Goal: Task Accomplishment & Management: Manage account settings

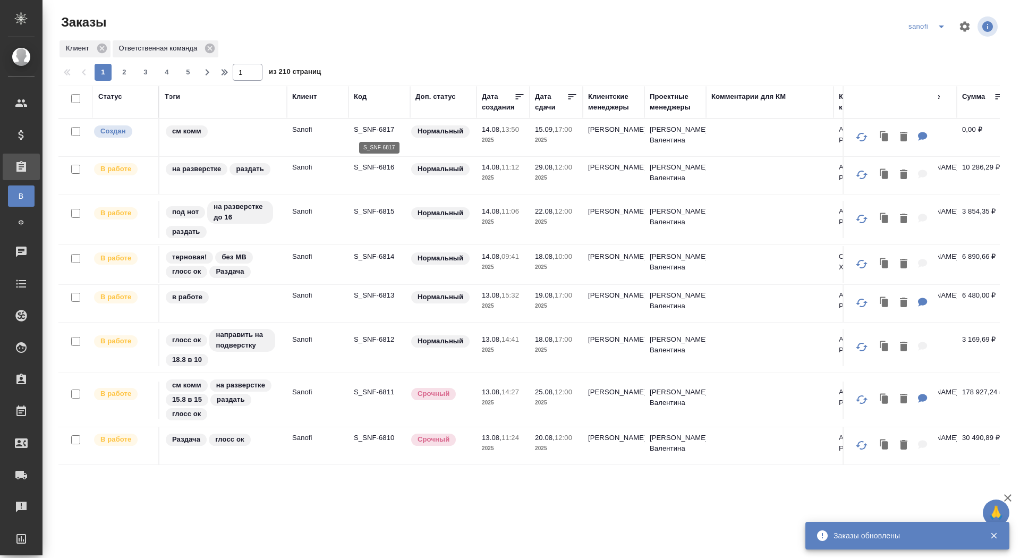
click at [371, 131] on p "S_SNF-6817" at bounding box center [379, 129] width 51 height 11
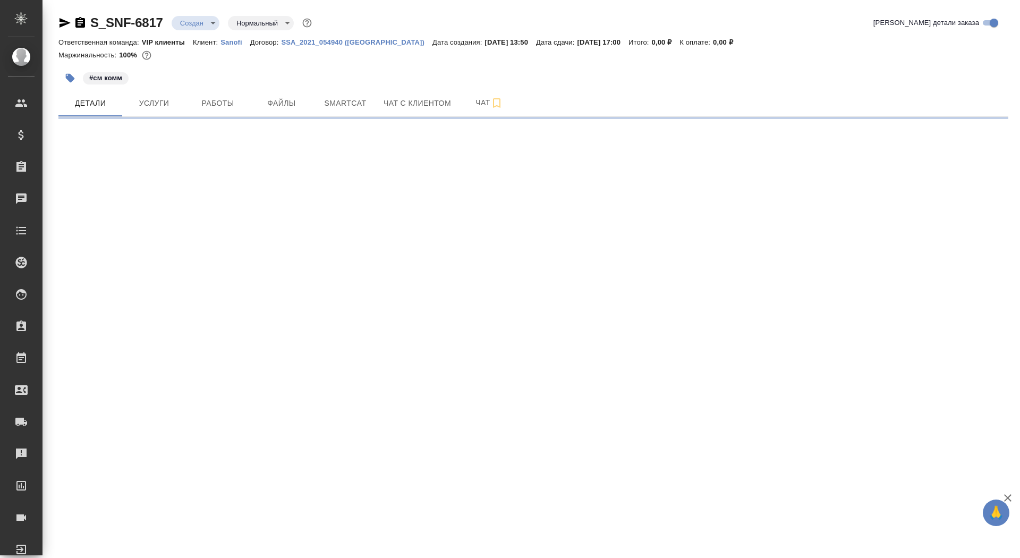
select select "RU"
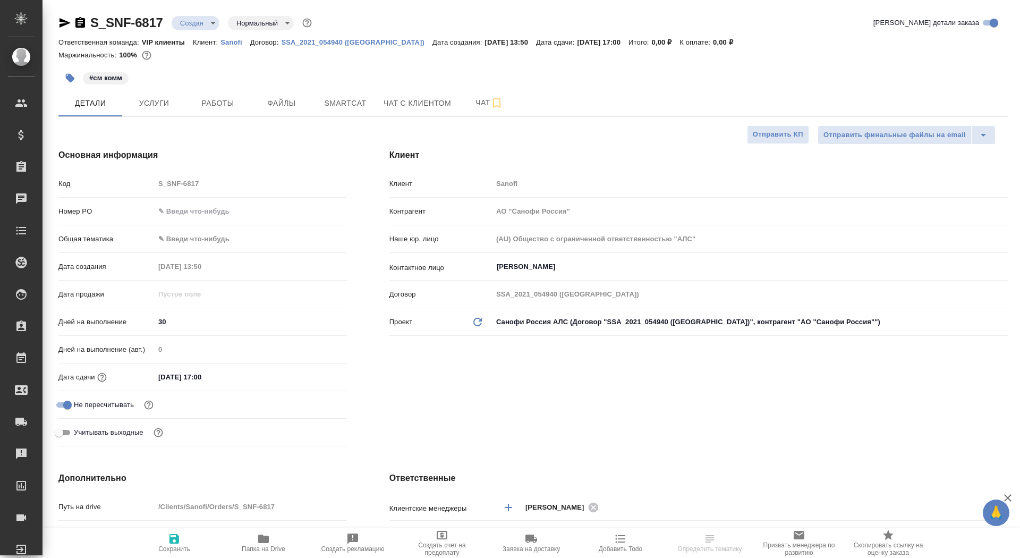
type textarea "x"
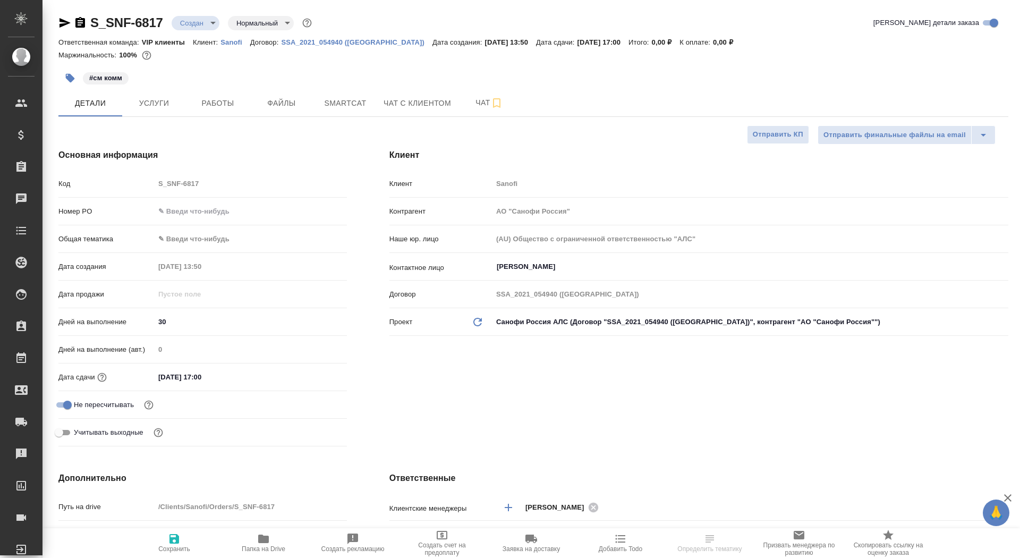
type textarea "x"
click at [266, 537] on icon "button" at bounding box center [263, 539] width 11 height 9
type textarea "x"
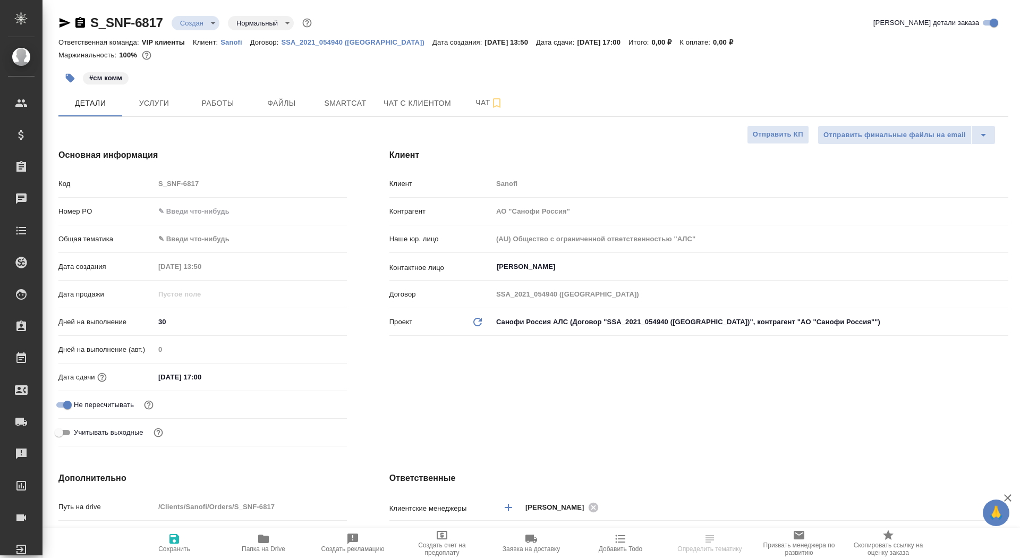
select select "RU"
type textarea "x"
select select "RU"
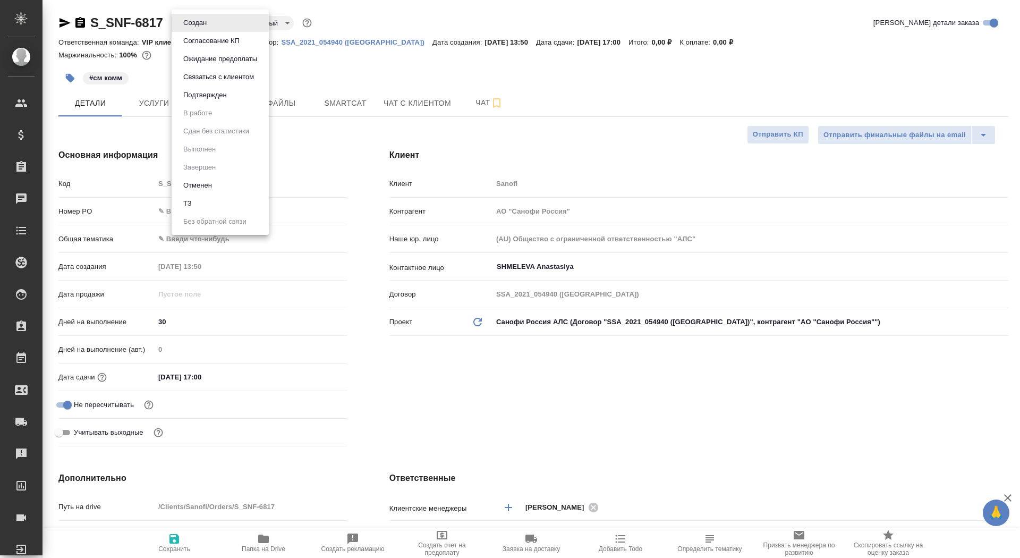
click at [189, 29] on body "🙏 .cls-1 fill:#fff; AWATERA Saydasheva Dilyara Клиенты Спецификации Заказы 0 Ча…" at bounding box center [510, 279] width 1020 height 558
click at [218, 208] on li "ТЗ" at bounding box center [220, 204] width 97 height 18
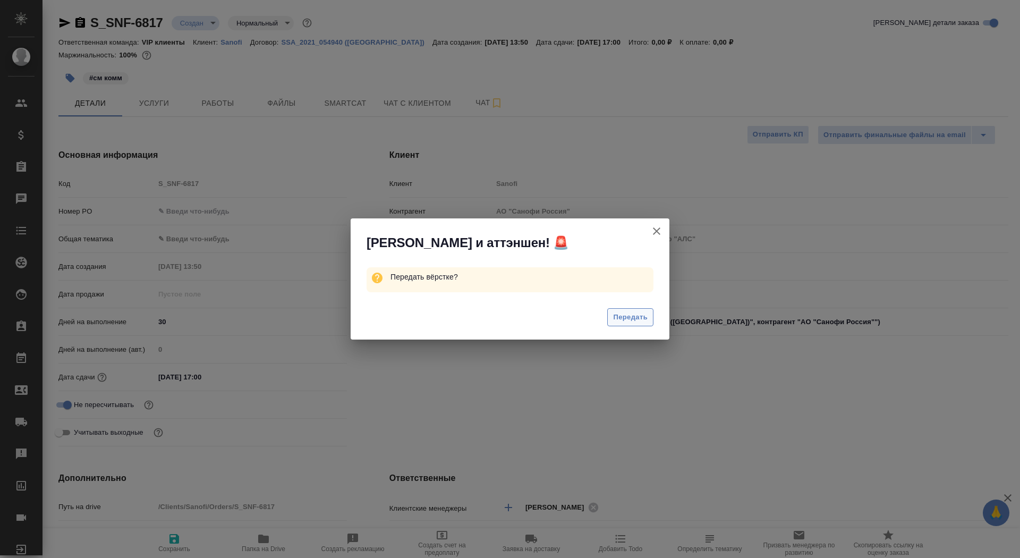
click at [632, 319] on span "Передать" at bounding box center [630, 317] width 35 height 12
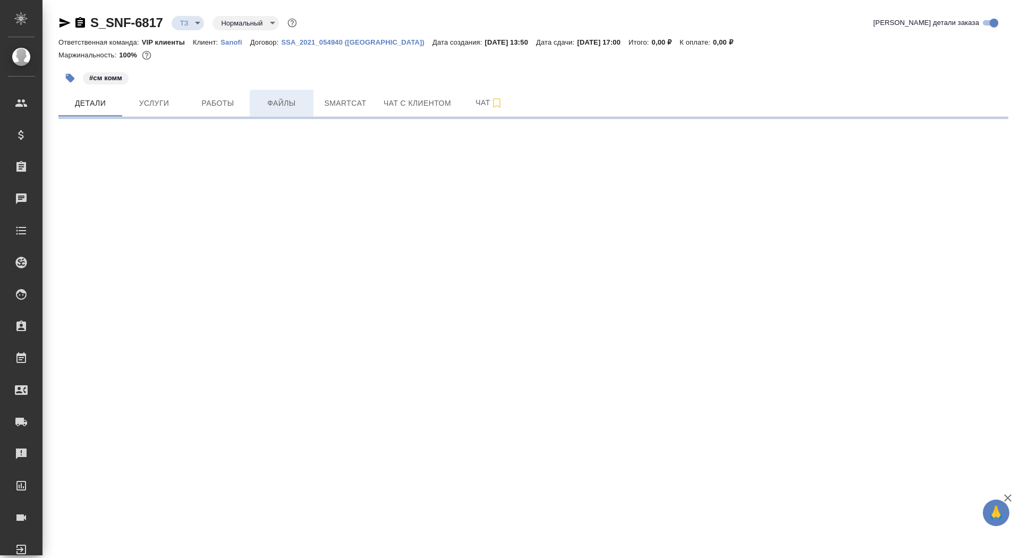
click at [277, 111] on button "Файлы" at bounding box center [282, 103] width 64 height 27
select select "RU"
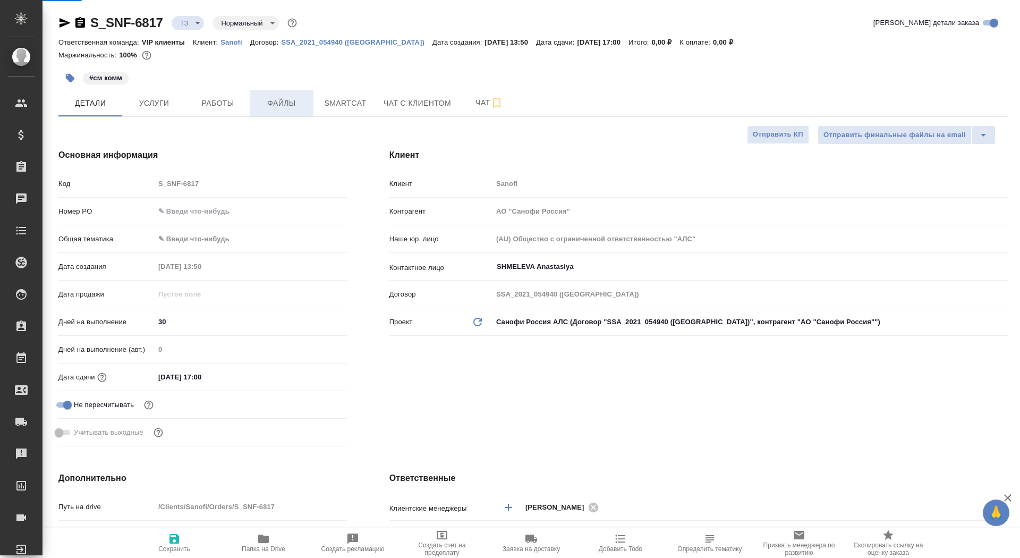
type textarea "x"
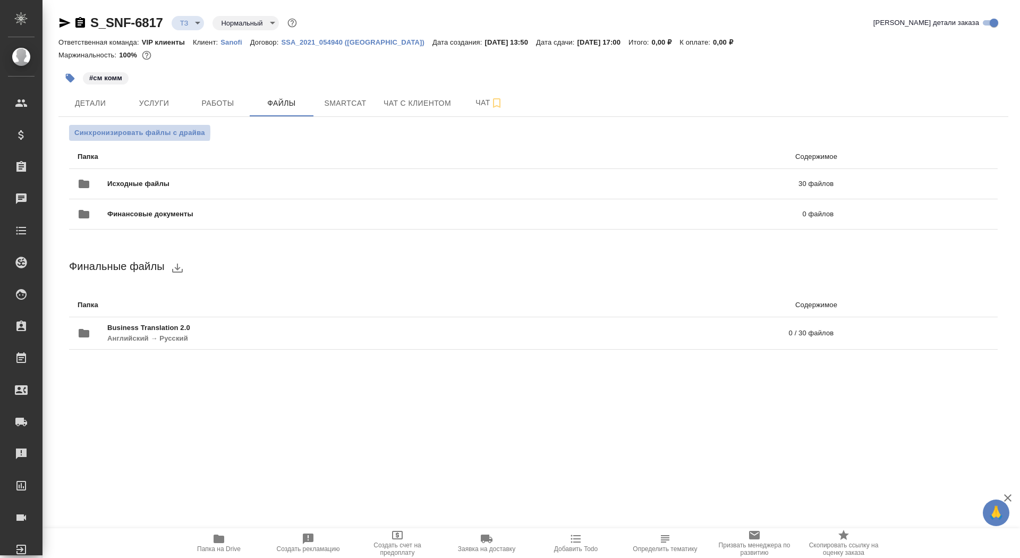
click at [125, 133] on span "Синхронизировать файлы с драйва" at bounding box center [139, 133] width 131 height 11
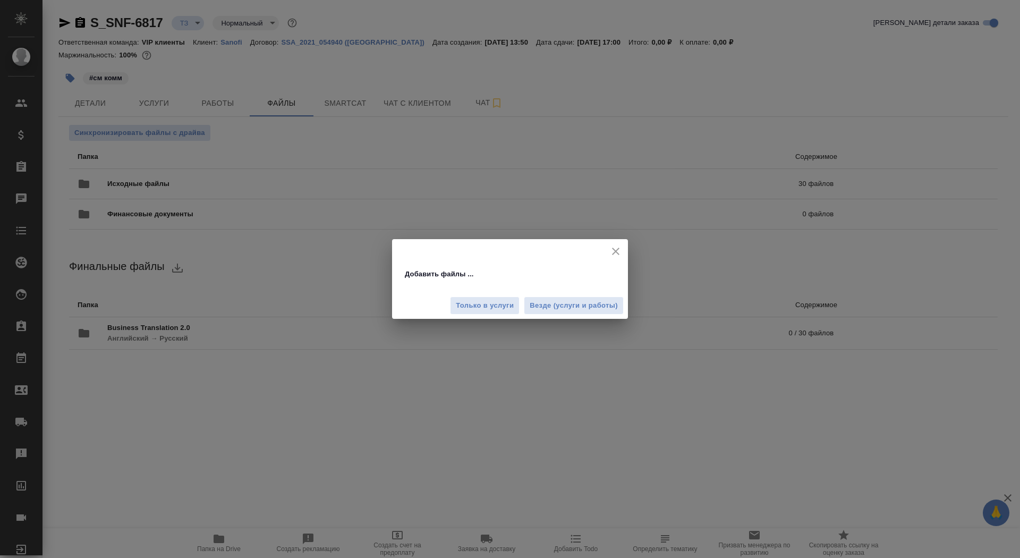
click at [603, 315] on div "Только в услуги Везде (услуги и работы)" at bounding box center [510, 302] width 236 height 36
click at [595, 304] on span "Везде (услуги и работы)" at bounding box center [574, 306] width 88 height 12
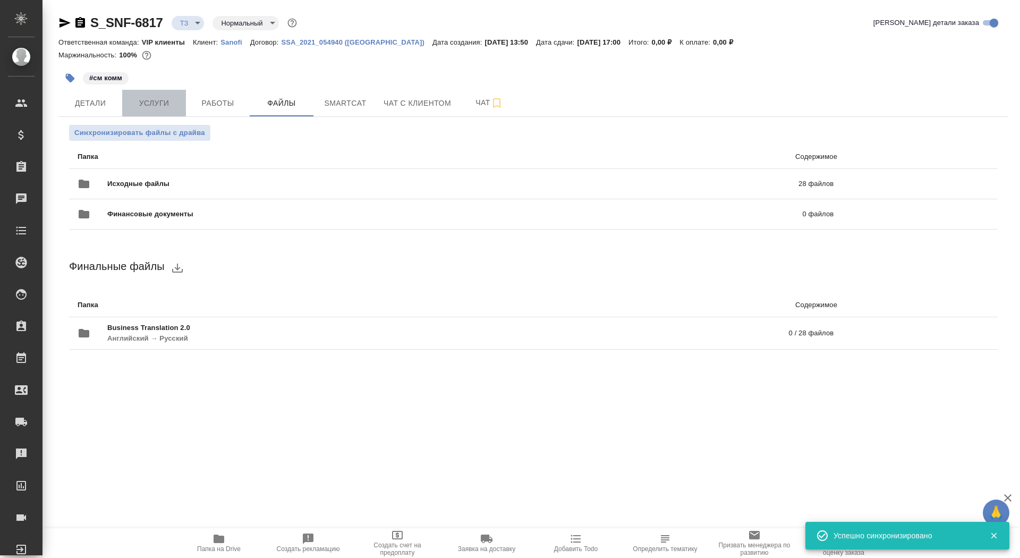
click at [149, 92] on button "Услуги" at bounding box center [154, 103] width 64 height 27
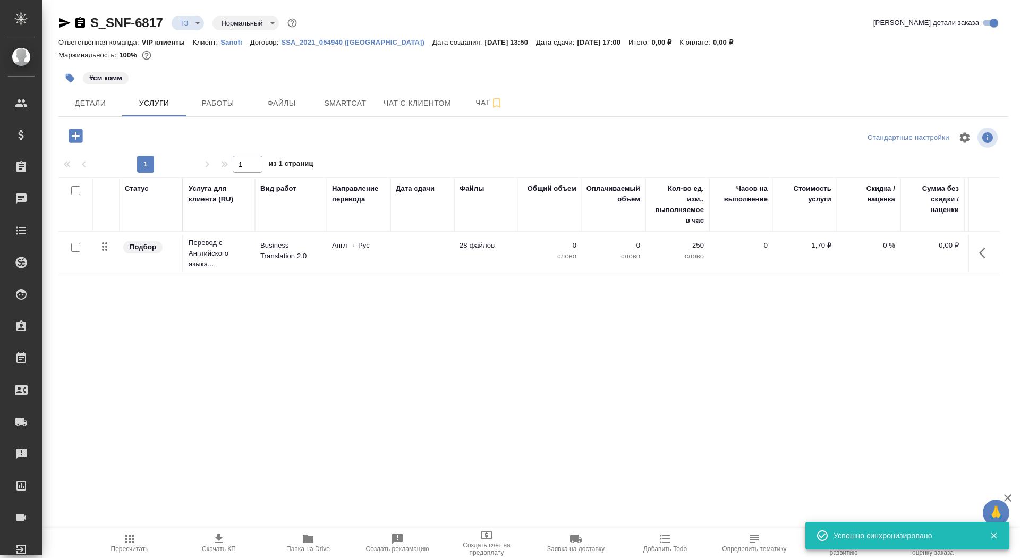
click at [79, 246] on input "checkbox" at bounding box center [75, 247] width 9 height 9
checkbox input "true"
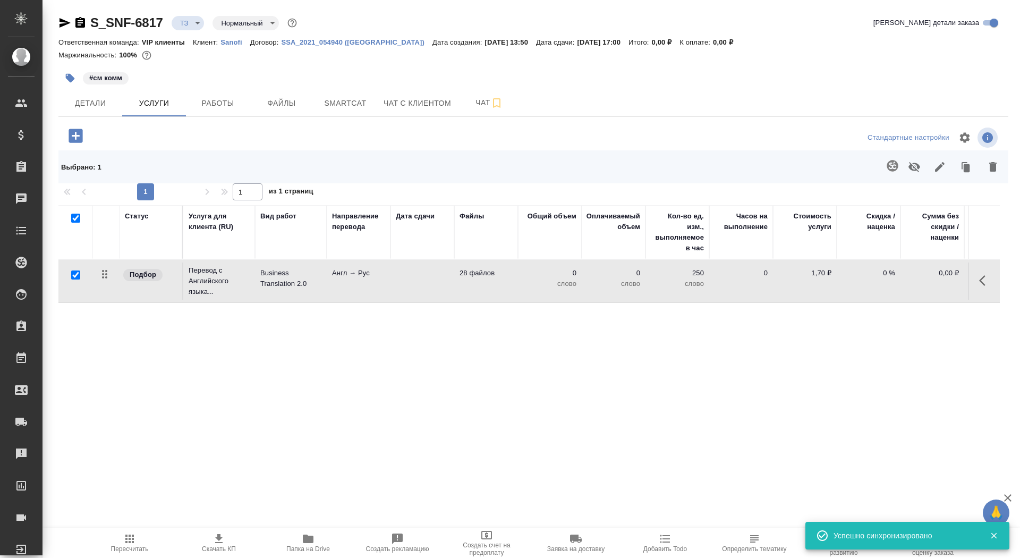
click at [415, 282] on td at bounding box center [423, 281] width 64 height 37
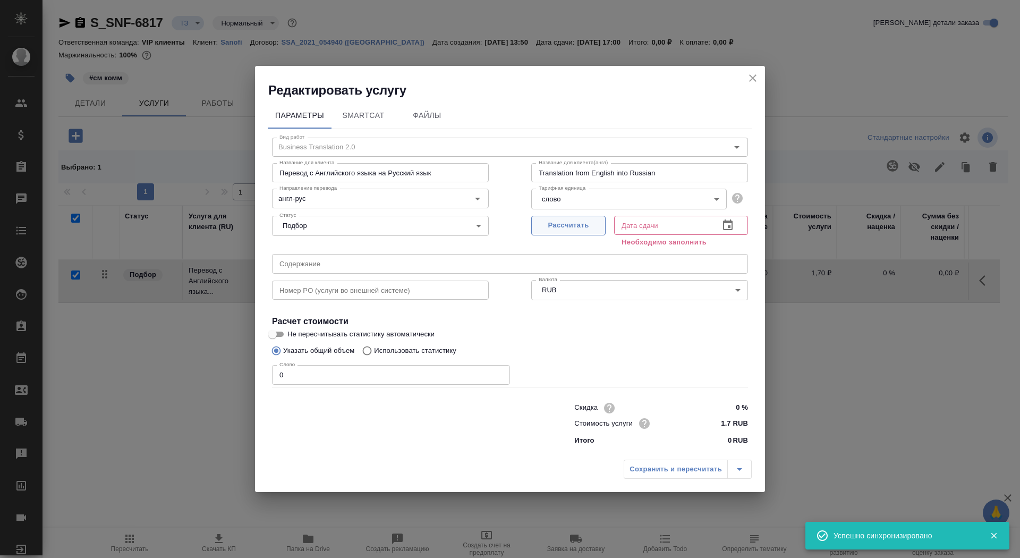
click at [551, 235] on button "Рассчитать" at bounding box center [568, 226] width 74 height 20
type input "15.09.2025 17:00"
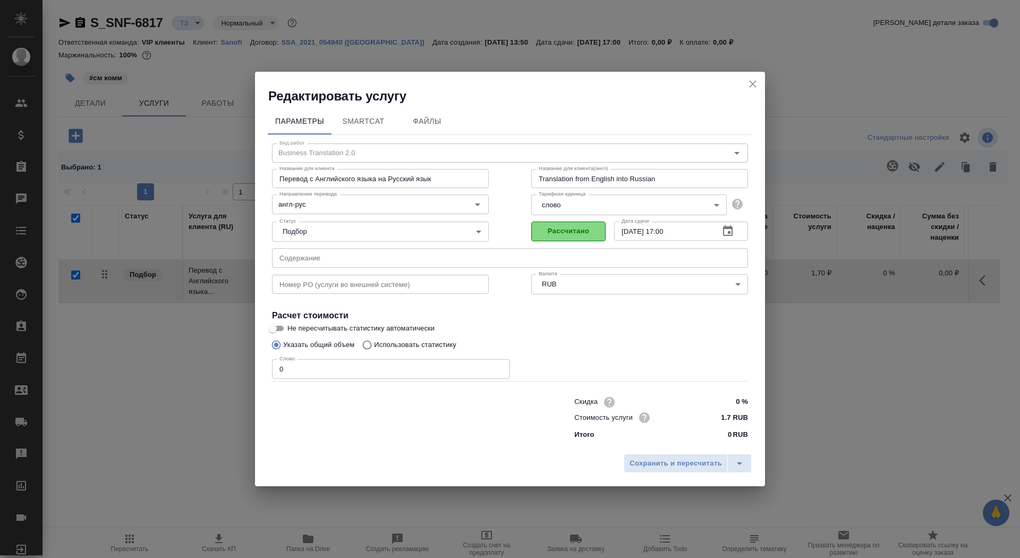
click at [551, 229] on span "Рассчитано" at bounding box center [568, 231] width 63 height 12
click at [305, 369] on input "0" at bounding box center [391, 368] width 238 height 19
type input "01"
click at [277, 328] on input "Не пересчитывать статистику автоматически" at bounding box center [273, 328] width 38 height 13
checkbox input "true"
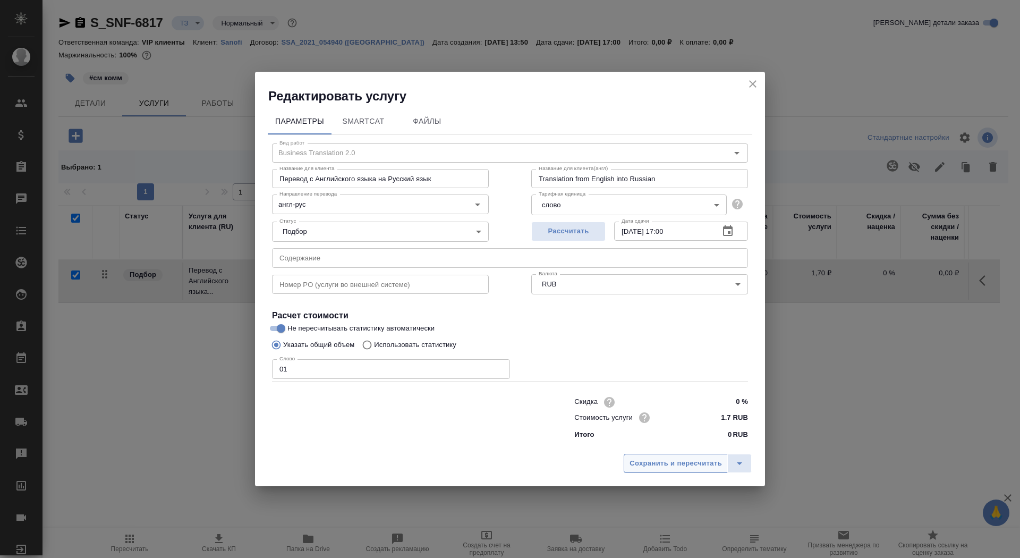
click at [649, 463] on span "Сохранить и пересчитать" at bounding box center [676, 464] width 92 height 12
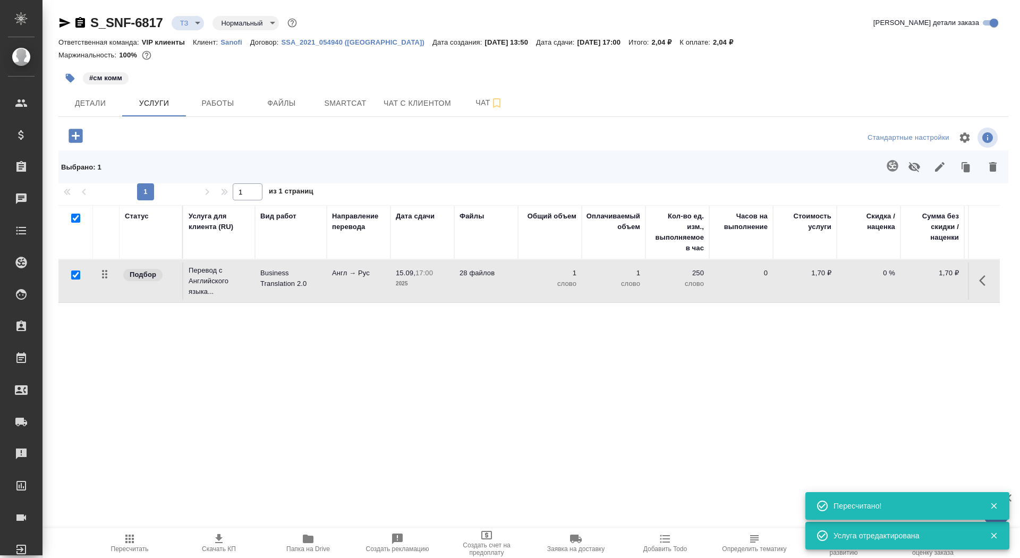
click at [885, 164] on button "button" at bounding box center [893, 166] width 26 height 26
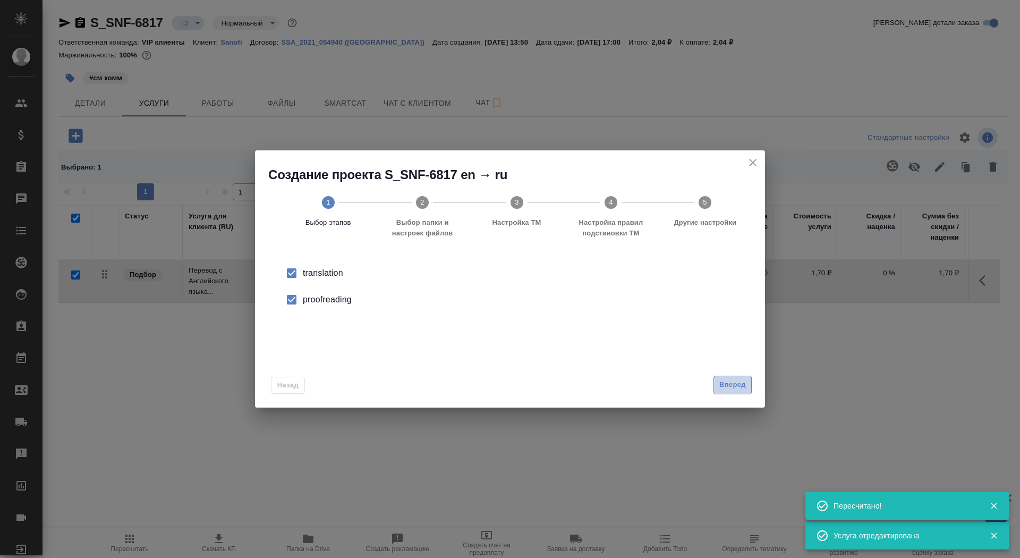
click at [725, 386] on span "Вперед" at bounding box center [733, 385] width 27 height 12
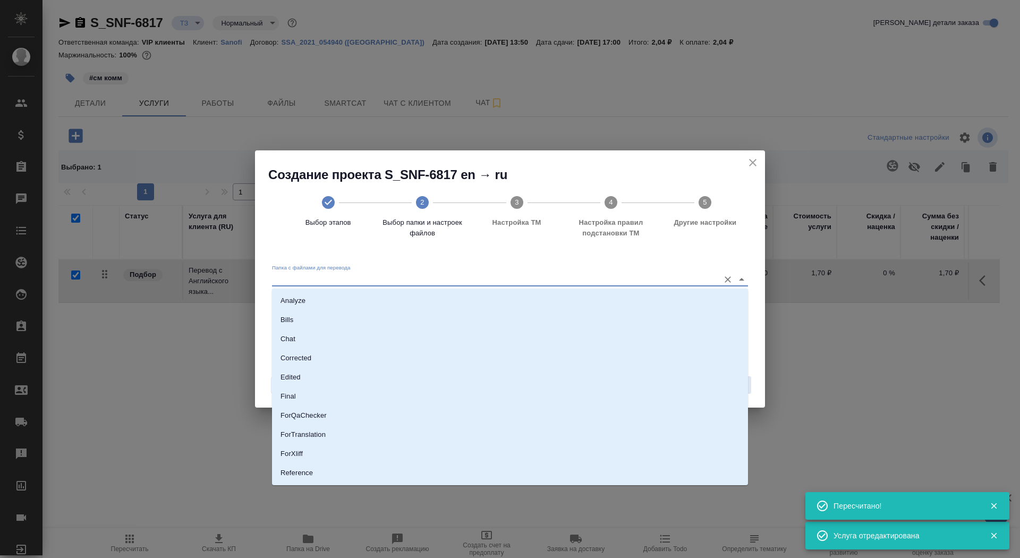
click at [667, 279] on input "Папка с файлами для перевода" at bounding box center [493, 279] width 442 height 13
click at [619, 455] on li "Source" at bounding box center [510, 450] width 476 height 19
type input "Source"
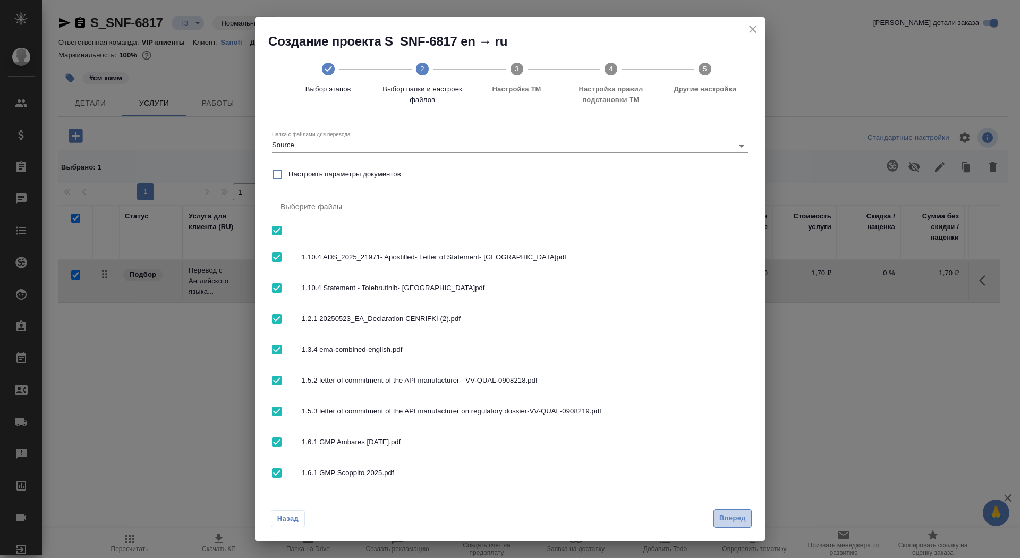
click at [729, 516] on span "Вперед" at bounding box center [733, 518] width 27 height 12
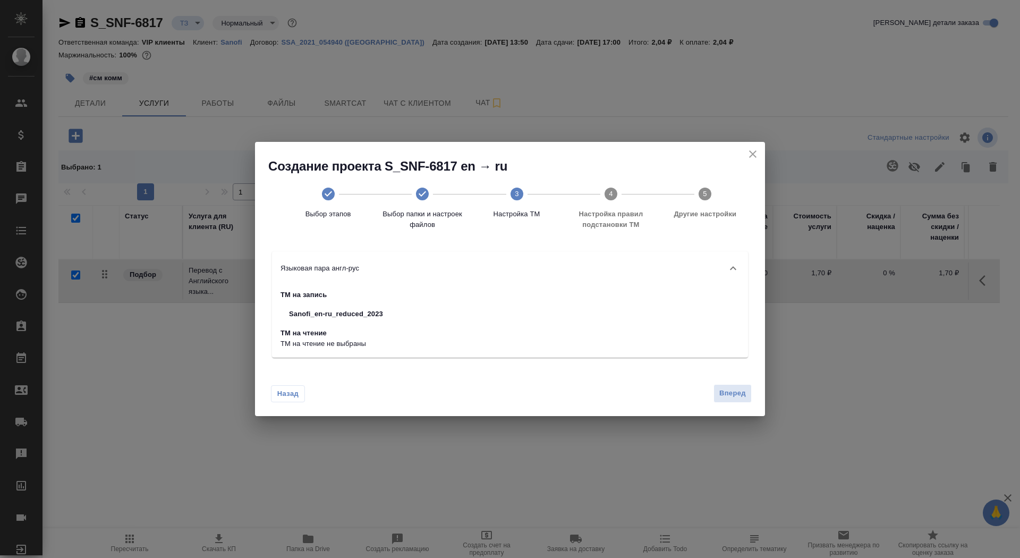
click at [729, 409] on div "Назад Вперед" at bounding box center [510, 391] width 510 height 50
click at [726, 393] on span "Вперед" at bounding box center [733, 393] width 27 height 12
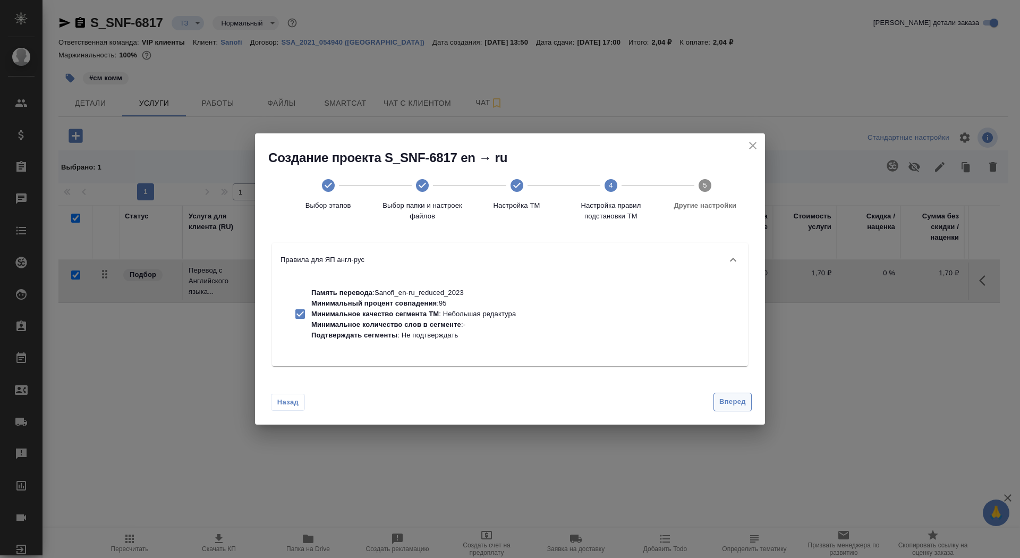
click at [726, 393] on button "Вперед" at bounding box center [733, 402] width 38 height 19
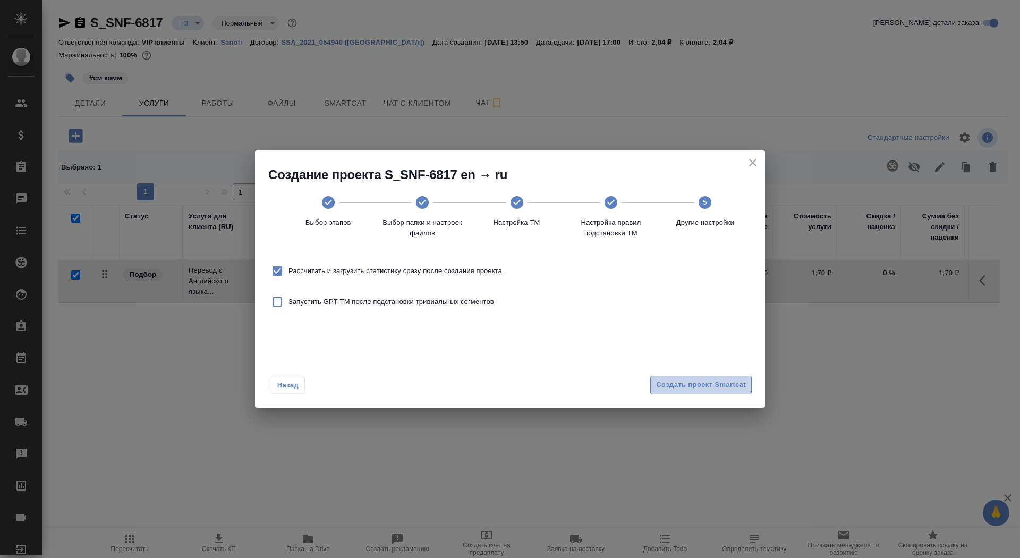
click at [722, 378] on button "Создать проект Smartcat" at bounding box center [702, 385] width 102 height 19
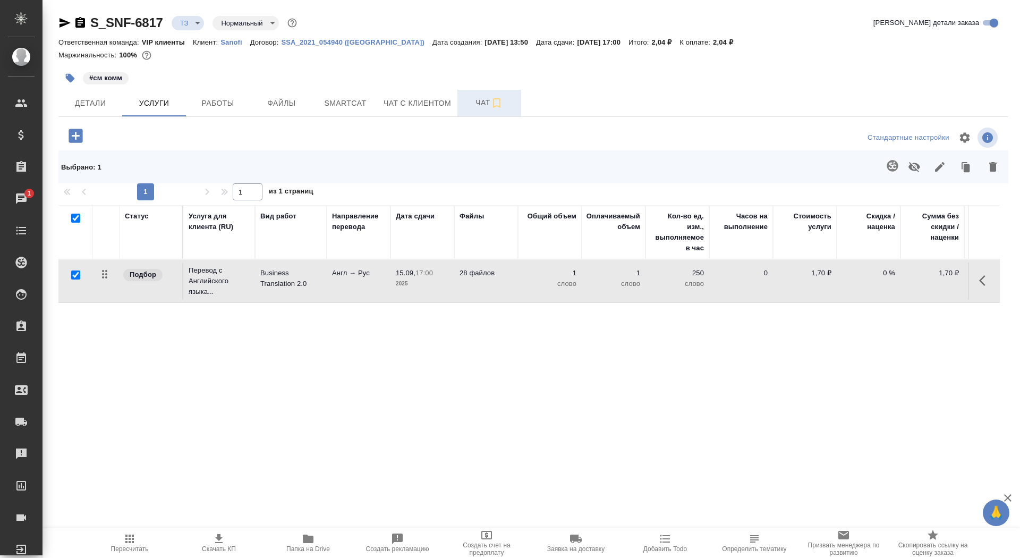
click at [462, 96] on button "Чат" at bounding box center [490, 103] width 64 height 27
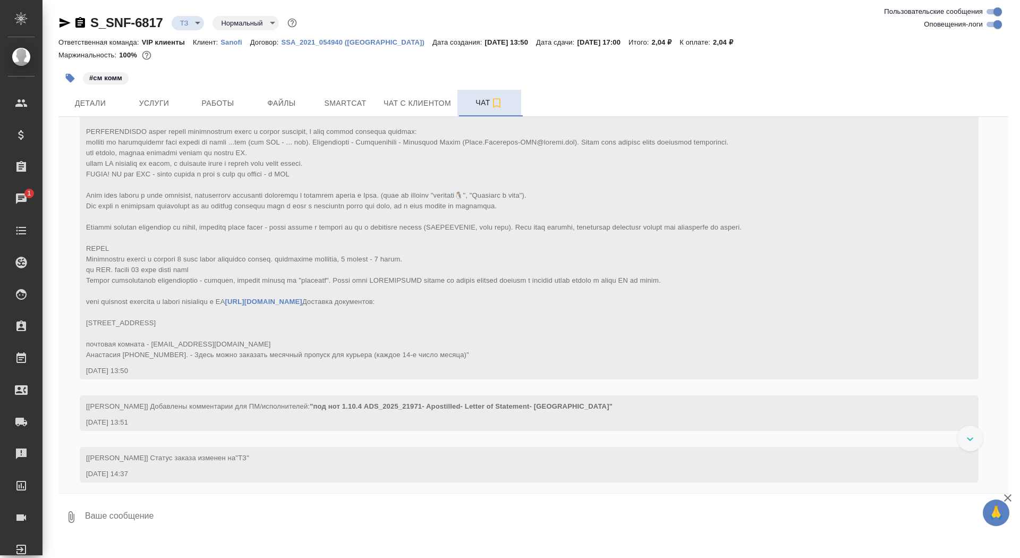
scroll to position [186, 0]
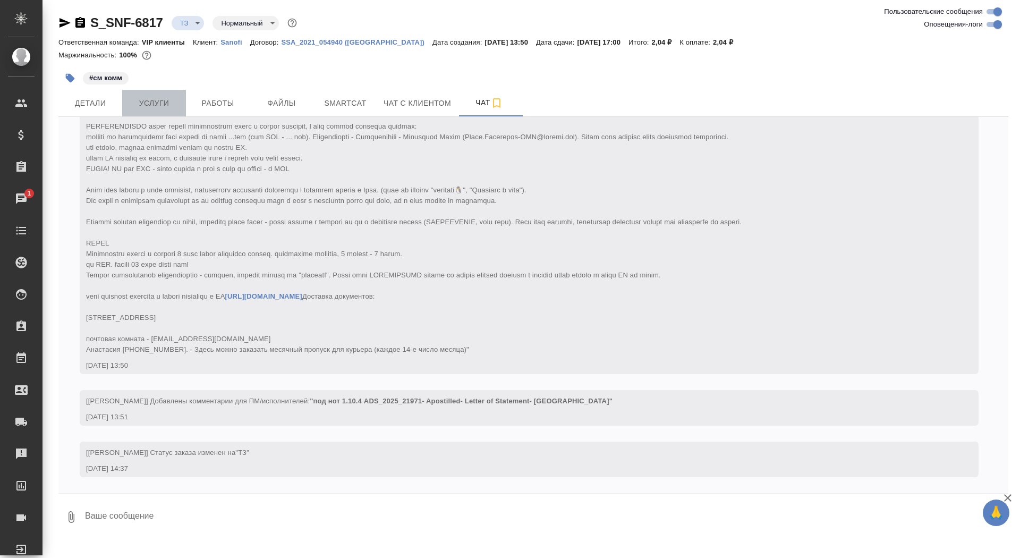
click at [159, 102] on span "Услуги" at bounding box center [154, 103] width 51 height 13
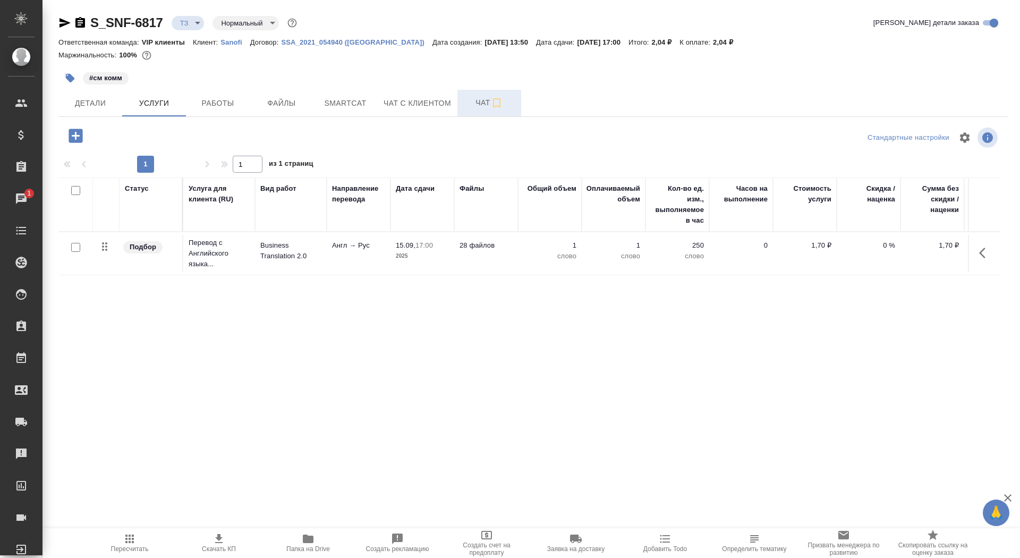
click at [479, 100] on span "Чат" at bounding box center [489, 102] width 51 height 13
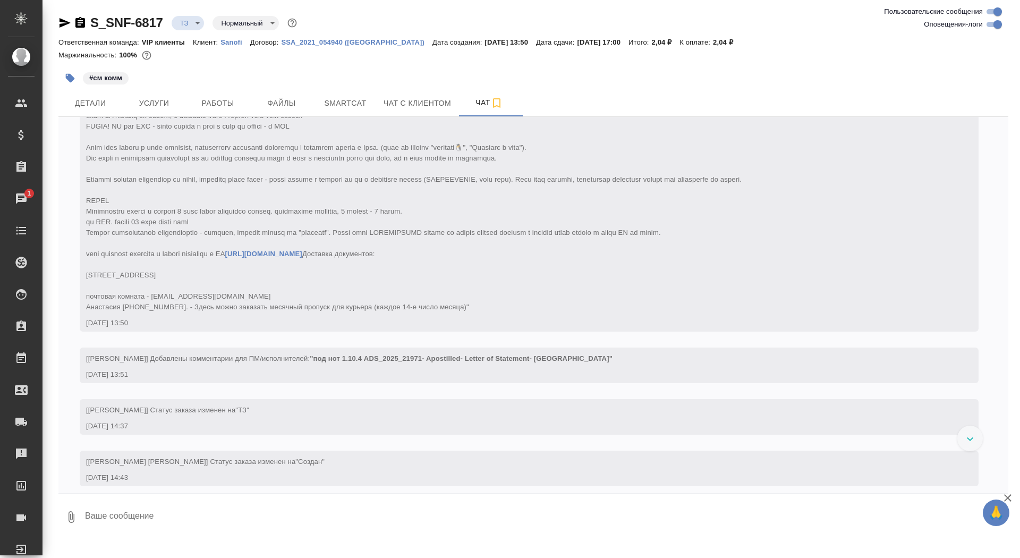
scroll to position [238, 0]
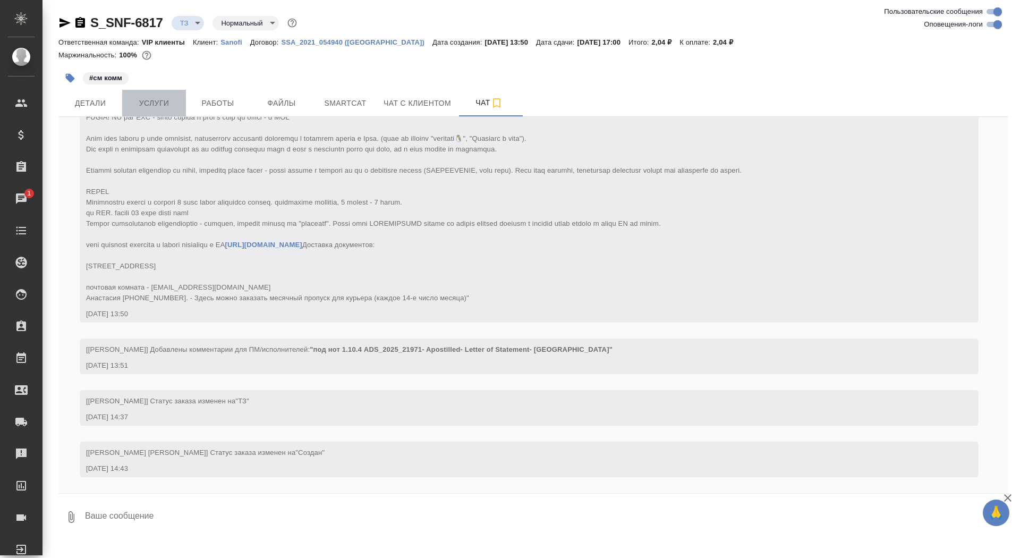
click at [173, 104] on span "Услуги" at bounding box center [154, 103] width 51 height 13
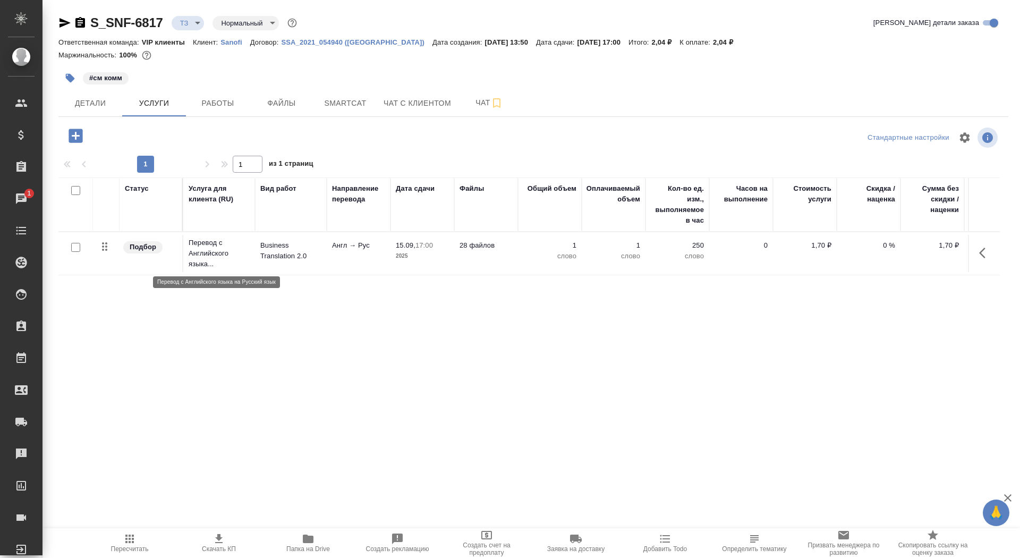
click at [198, 244] on p "Перевод с Английского языка..." at bounding box center [219, 254] width 61 height 32
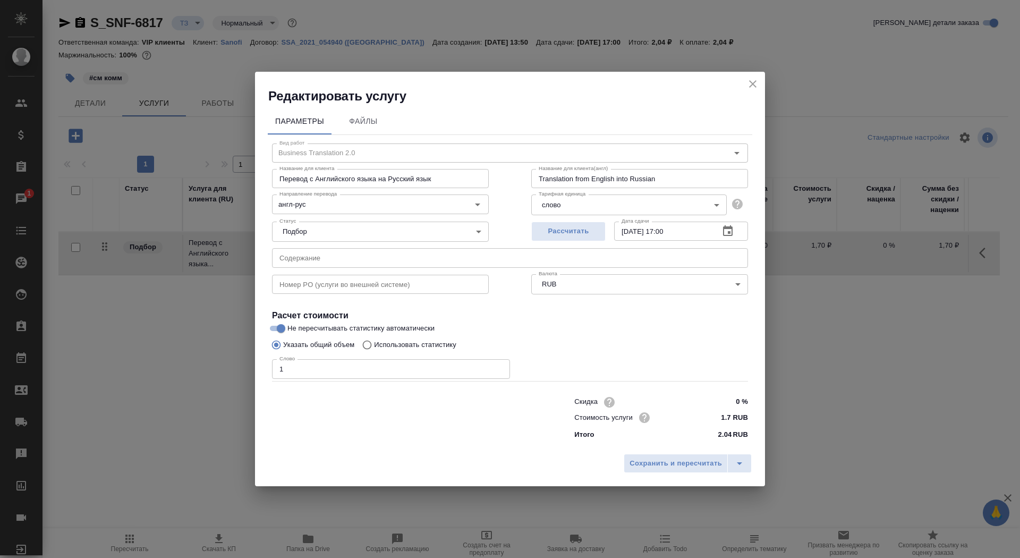
click at [452, 346] on p "Использовать статистику" at bounding box center [415, 345] width 82 height 11
click at [374, 346] on input "Использовать статистику" at bounding box center [365, 345] width 17 height 20
radio input "true"
radio input "false"
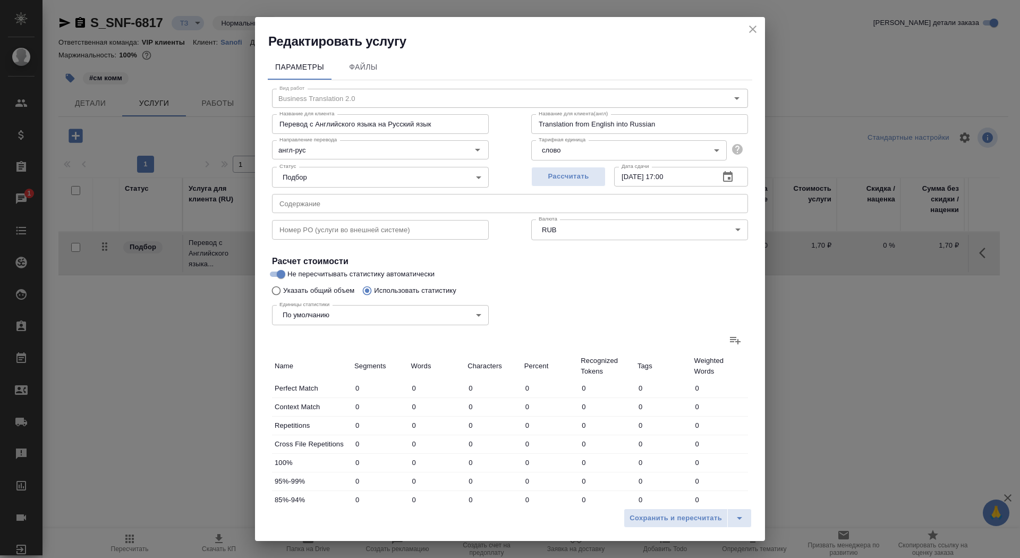
click at [743, 342] on label at bounding box center [736, 340] width 26 height 26
click at [0, 0] on input "file" at bounding box center [0, 0] width 0 height 0
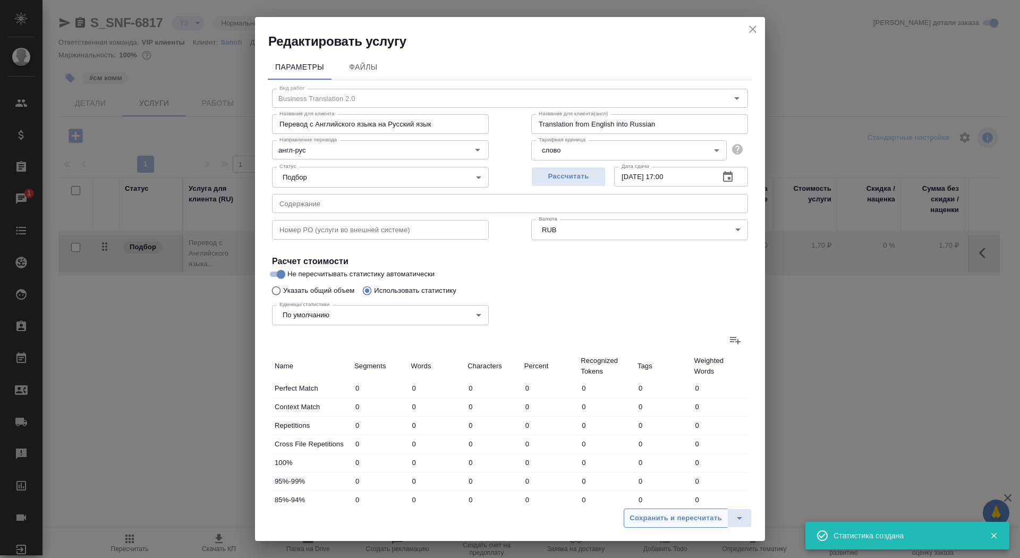
type input "1933"
type input "13820"
type input "90371"
type input "169"
type input "900"
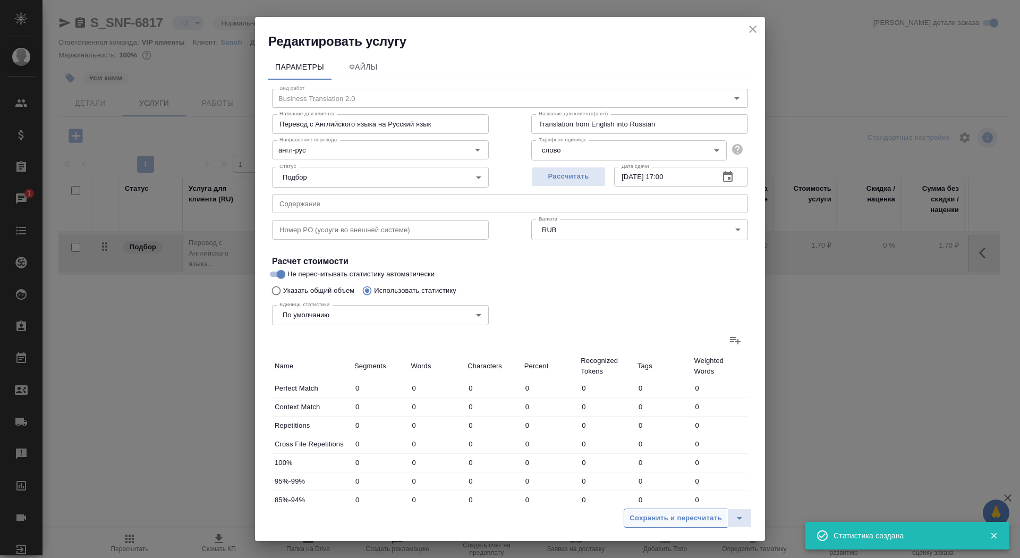
type input "6817"
type input "154"
type input "938"
type input "5869"
type input "460"
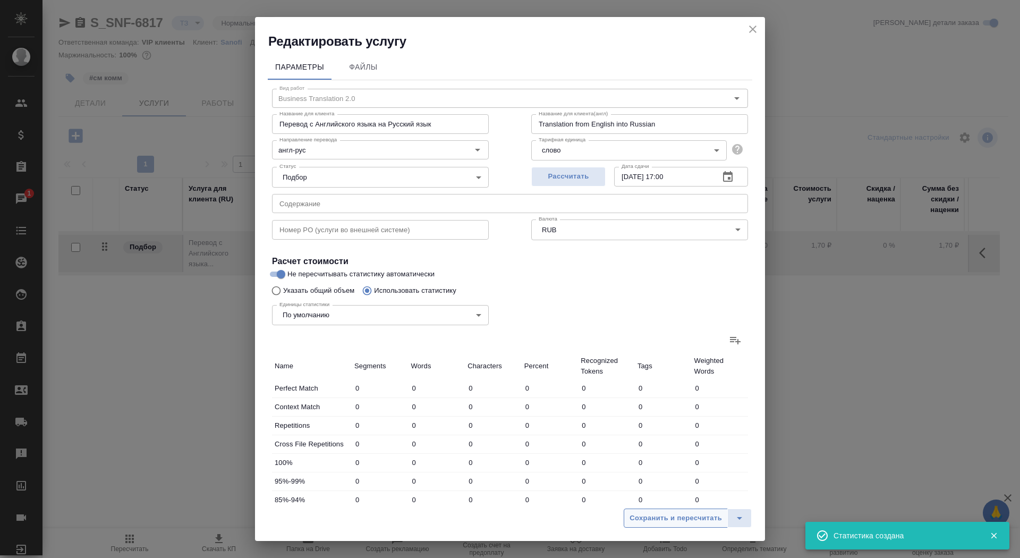
type input "1512"
type input "9657"
type input "451"
type input "3909"
type input "24325"
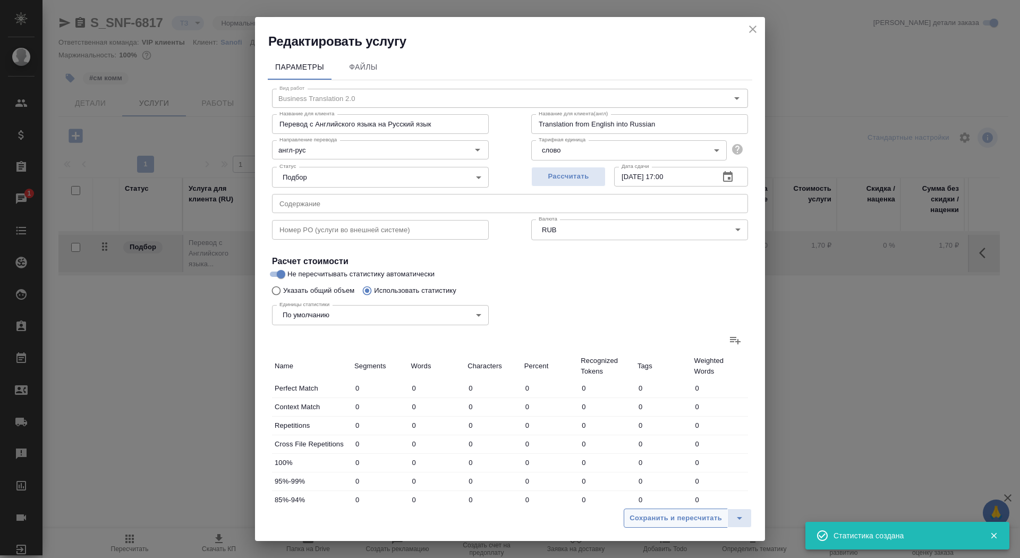
type input "80"
type input "1104"
type input "7430"
type input "83"
type input "730"
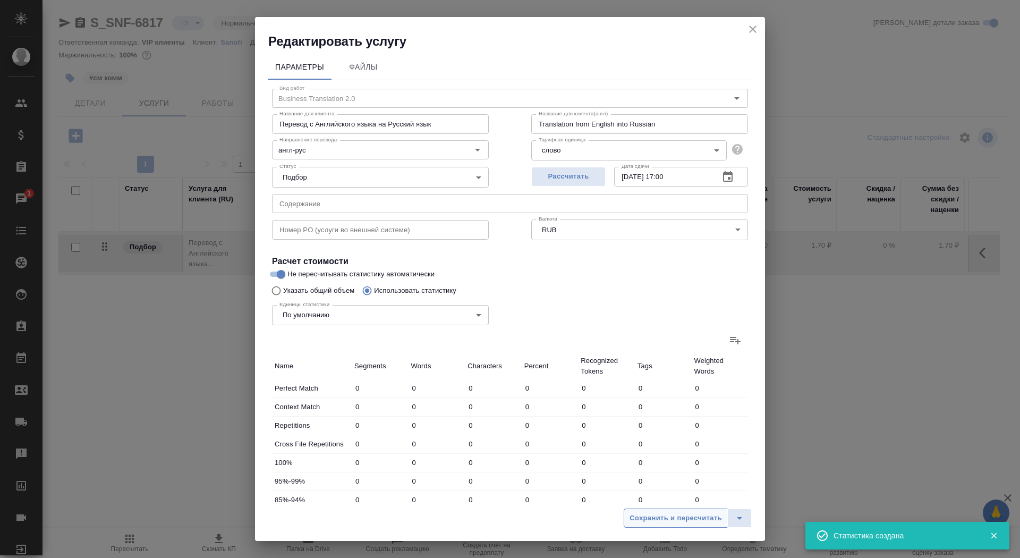
type input "4934"
type input "270"
type input "3349"
type input "21974"
type input "3274"
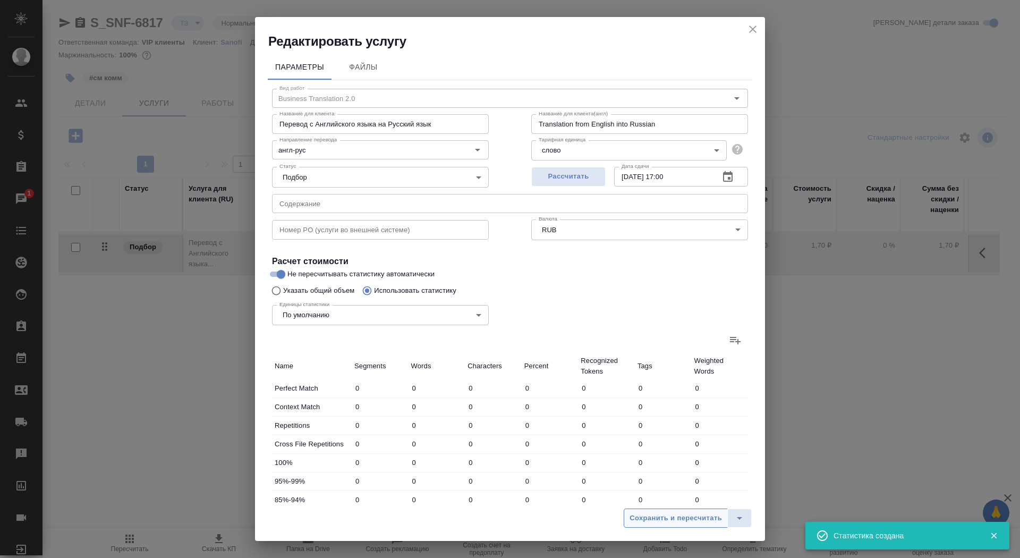
type input "24419"
type input "158688"
type input "3597"
type input "26257"
type input "171374"
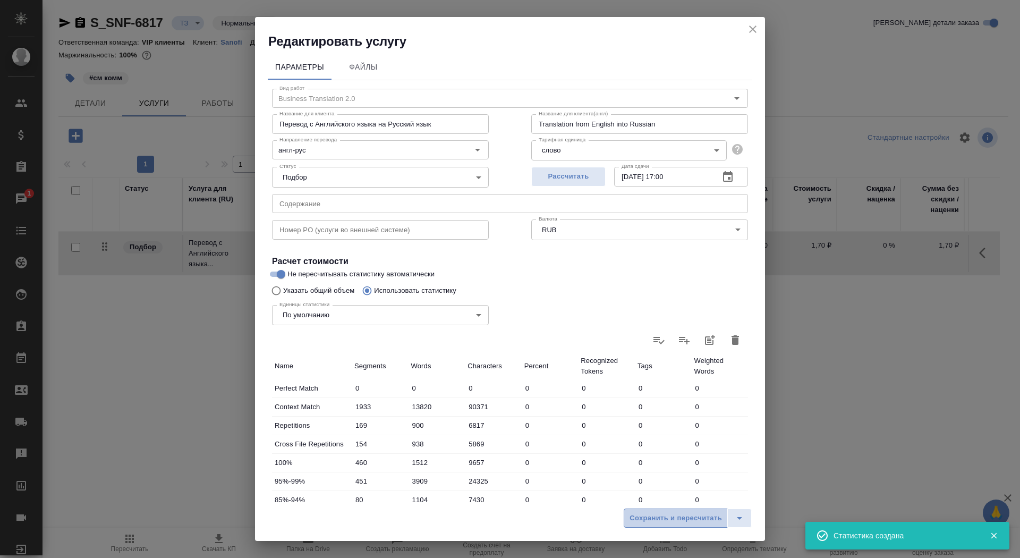
click at [670, 515] on span "Сохранить и пересчитать" at bounding box center [676, 518] width 92 height 12
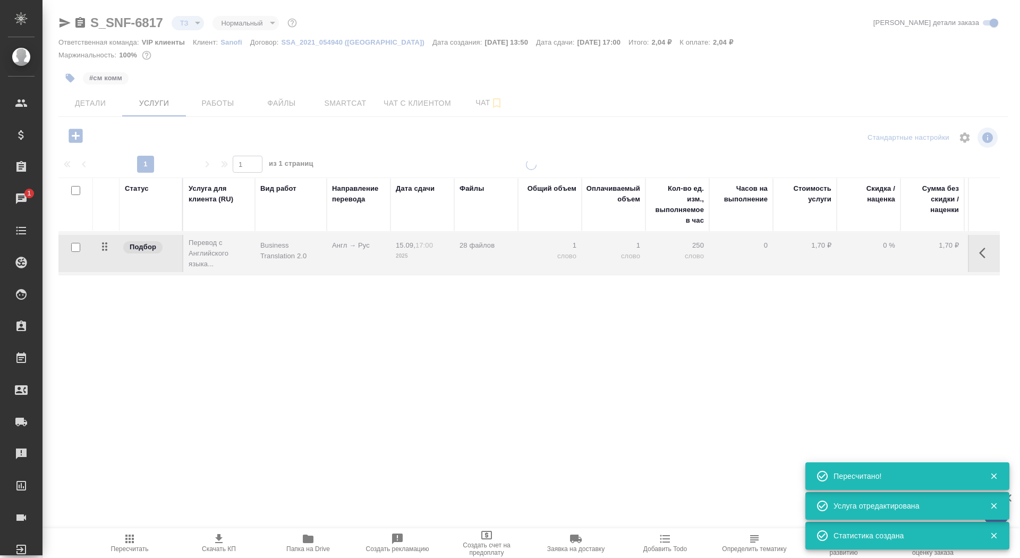
type input "new"
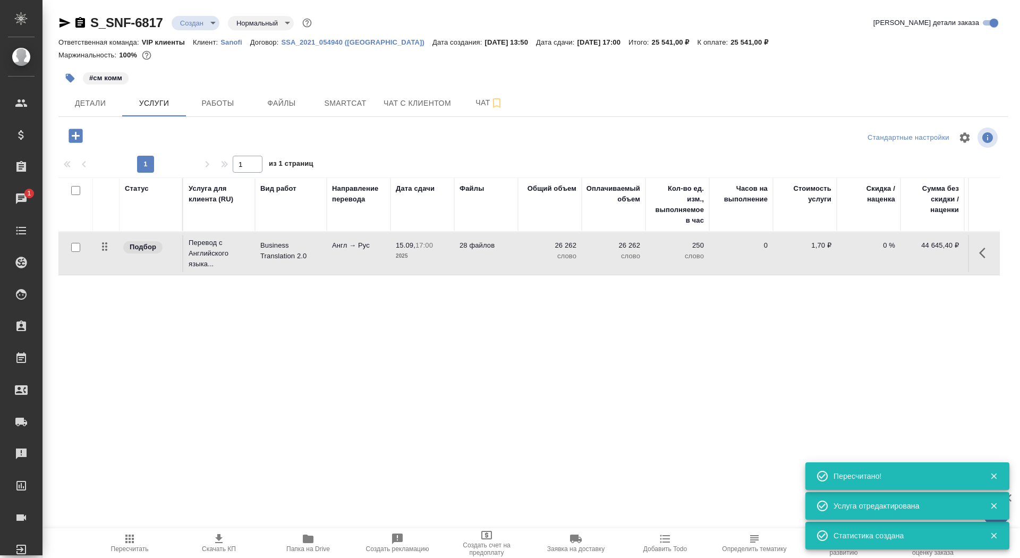
click at [416, 249] on span "15.09, 17:00" at bounding box center [422, 245] width 53 height 11
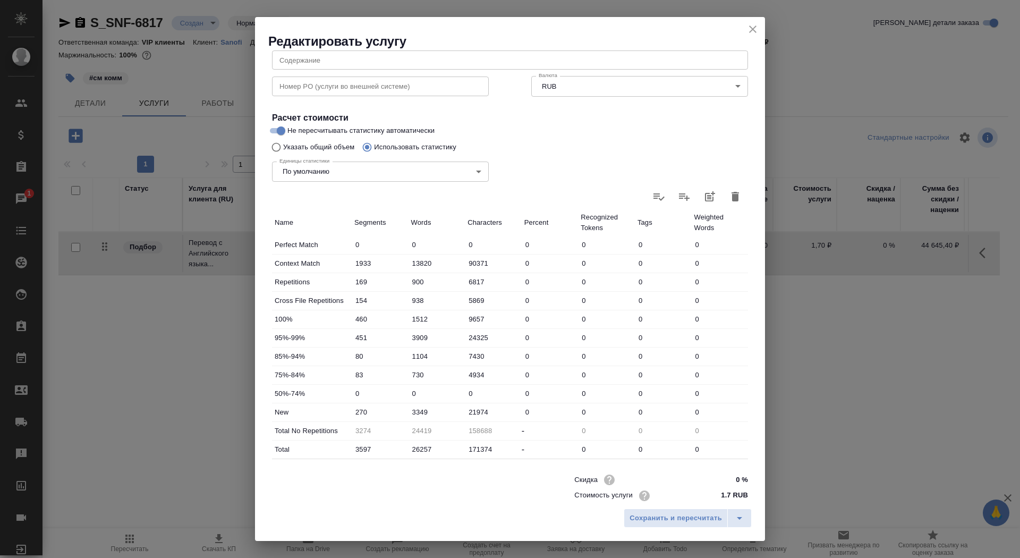
scroll to position [165, 0]
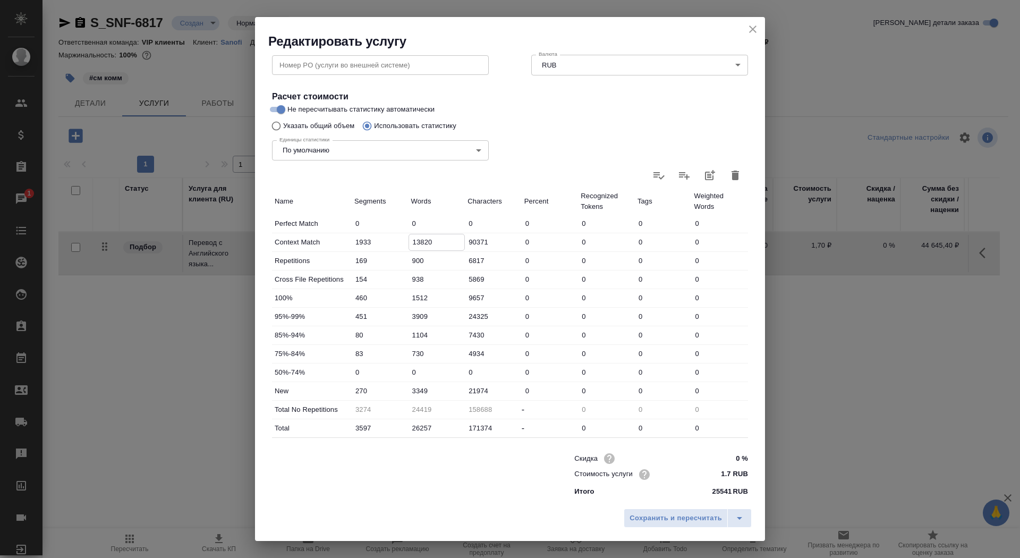
click at [411, 243] on input "13820" at bounding box center [437, 241] width 56 height 15
type input "3820"
click at [410, 387] on input "3349" at bounding box center [437, 390] width 57 height 15
type input "15349"
click at [670, 522] on span "Сохранить и пересчитать" at bounding box center [676, 518] width 92 height 12
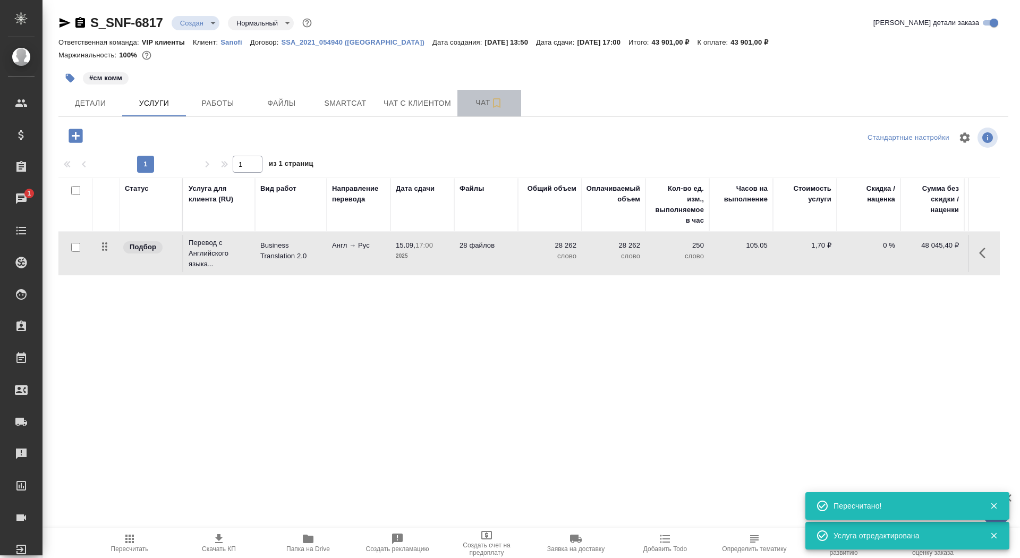
click at [474, 105] on span "Чат" at bounding box center [489, 102] width 51 height 13
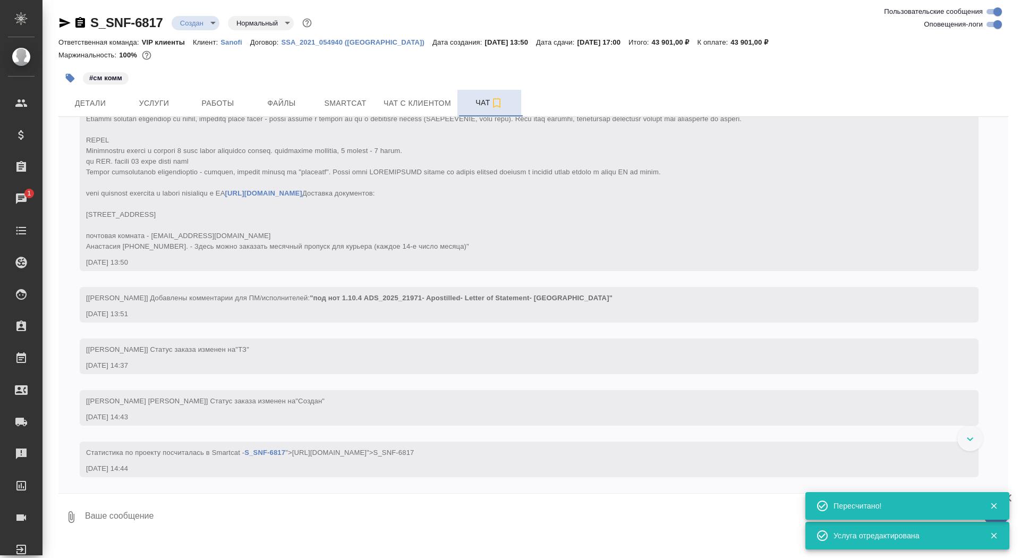
scroll to position [289, 0]
click at [164, 108] on span "Услуги" at bounding box center [154, 103] width 51 height 13
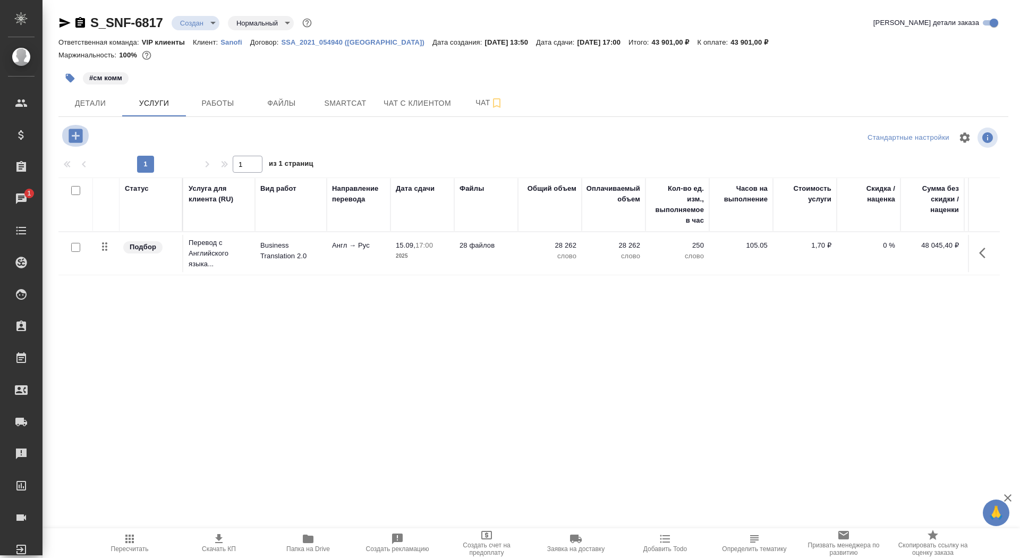
click at [74, 134] on icon "button" at bounding box center [76, 136] width 14 height 14
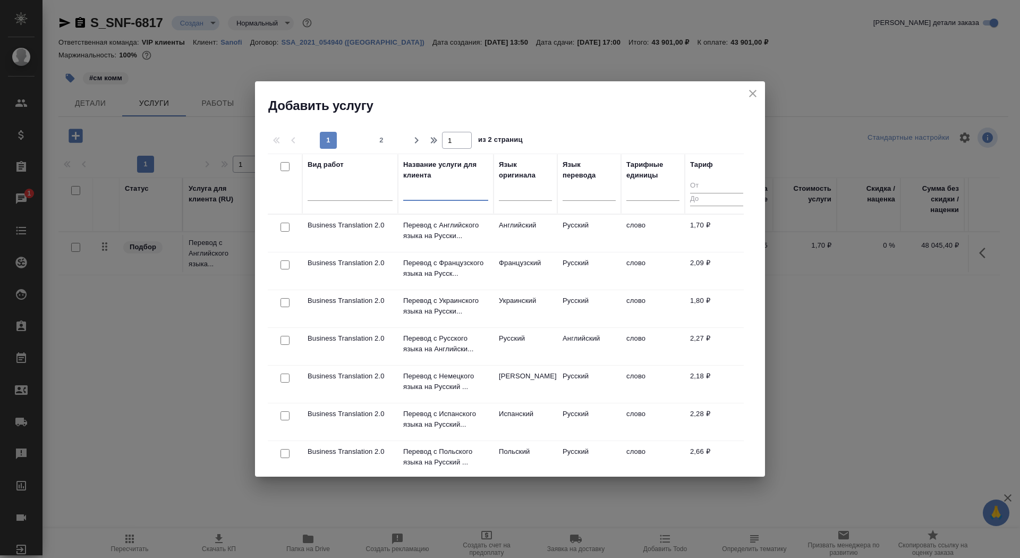
click at [457, 195] on input "text" at bounding box center [445, 194] width 85 height 13
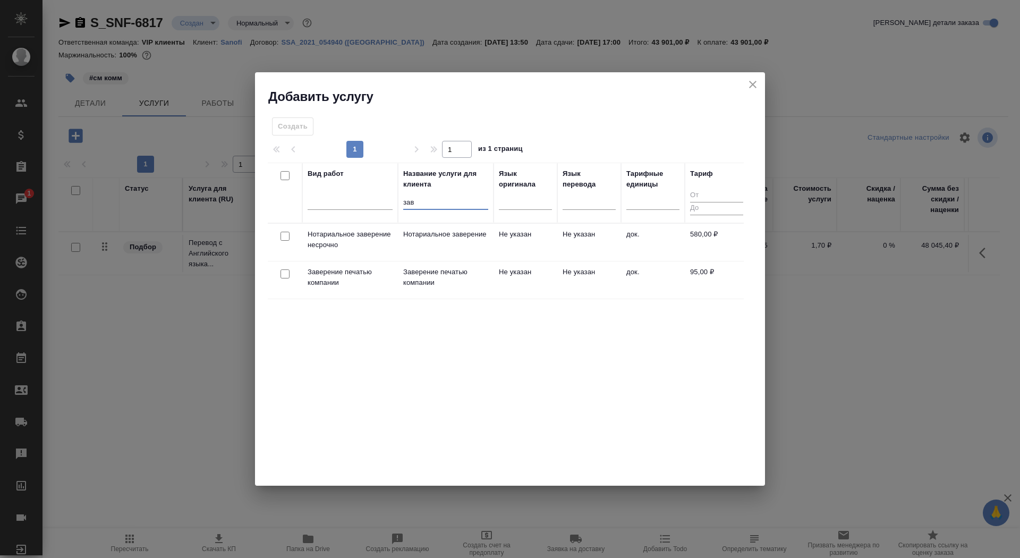
type input "зав"
click at [425, 243] on td "Нотариальное заверение" at bounding box center [446, 242] width 96 height 37
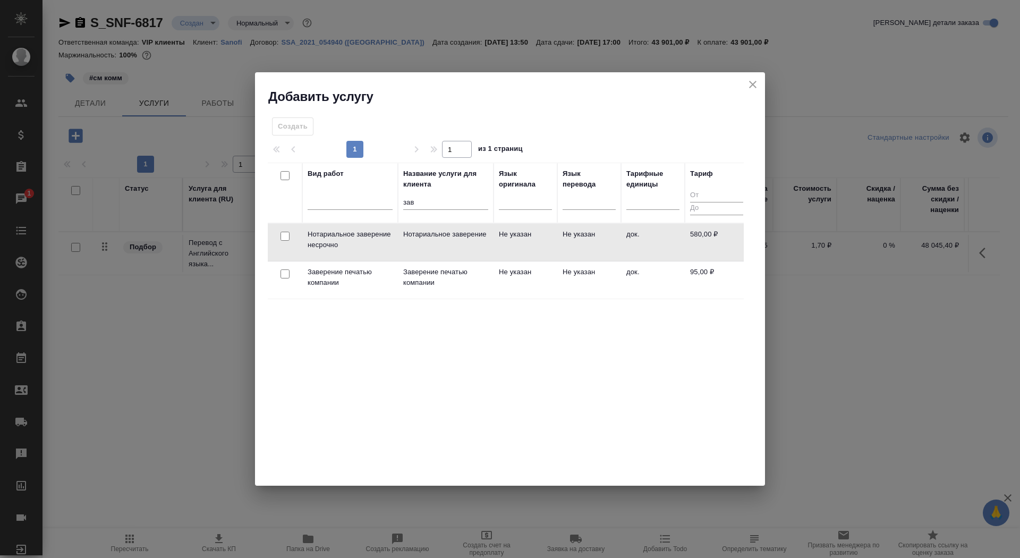
click at [425, 243] on td "Нотариальное заверение" at bounding box center [446, 242] width 96 height 37
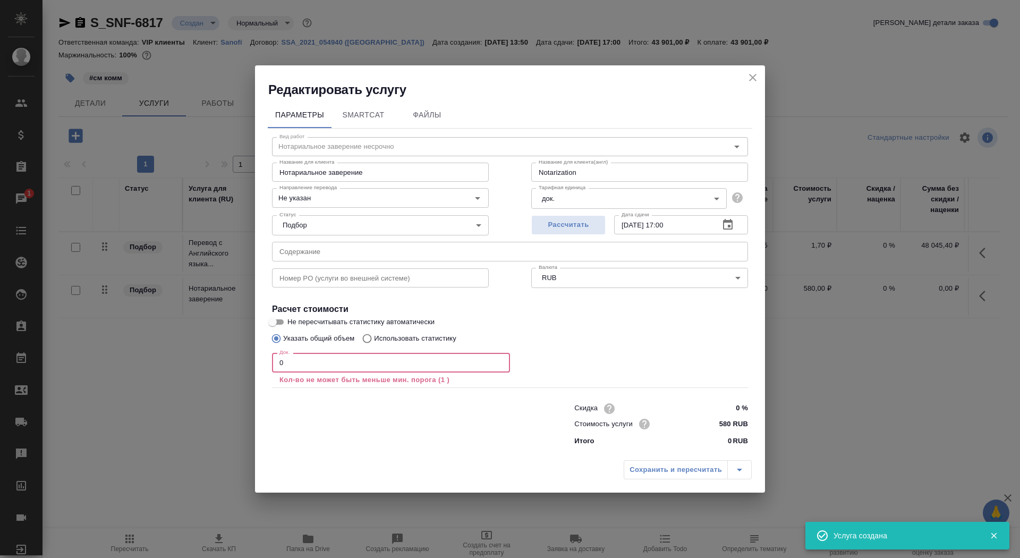
drag, startPoint x: 297, startPoint y: 358, endPoint x: 300, endPoint y: 364, distance: 6.5
click at [301, 364] on input "0" at bounding box center [391, 362] width 238 height 19
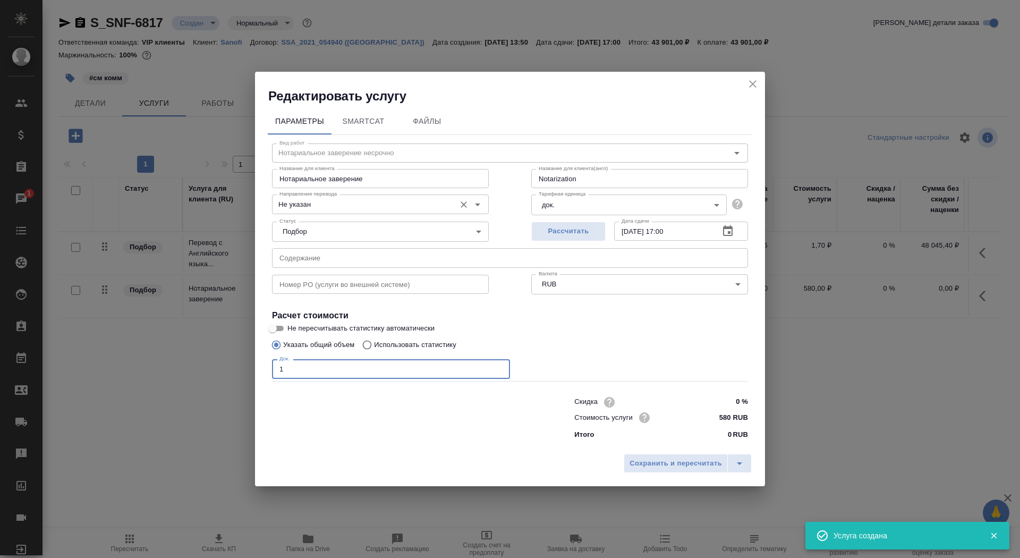
type input "1"
click at [319, 207] on input "Не указан" at bounding box center [362, 204] width 175 height 13
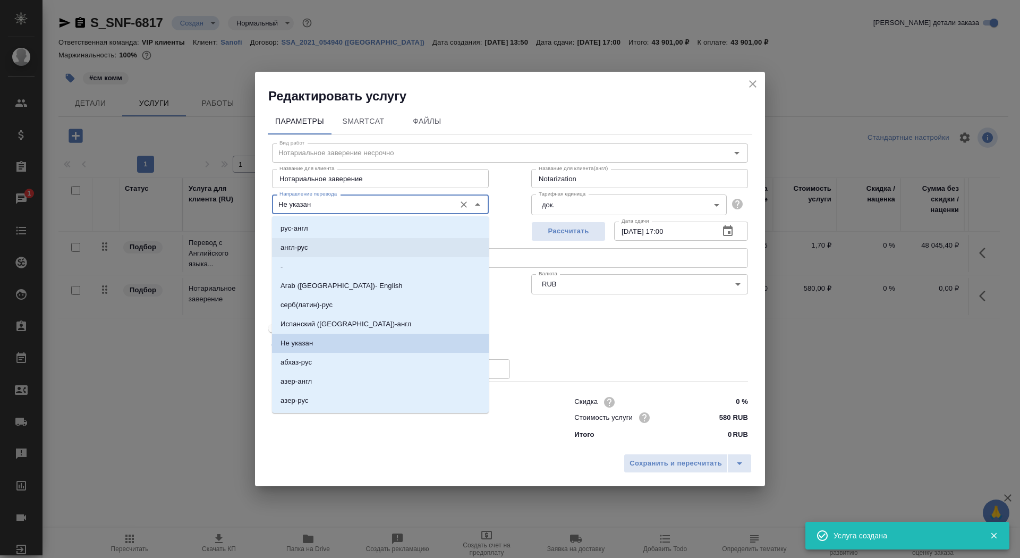
click at [322, 244] on li "англ-рус" at bounding box center [380, 247] width 217 height 19
type input "англ-рус"
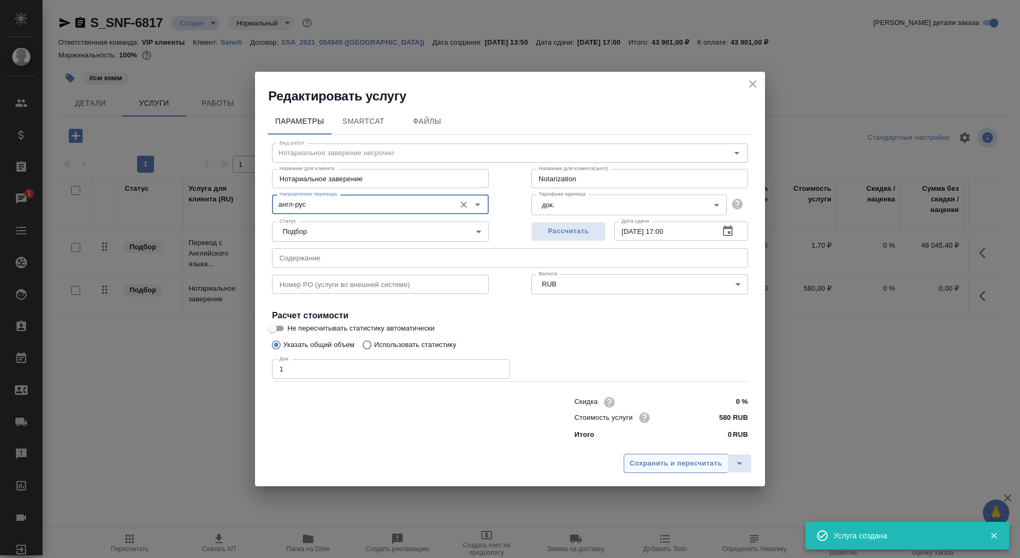
click at [692, 463] on span "Сохранить и пересчитать" at bounding box center [676, 464] width 92 height 12
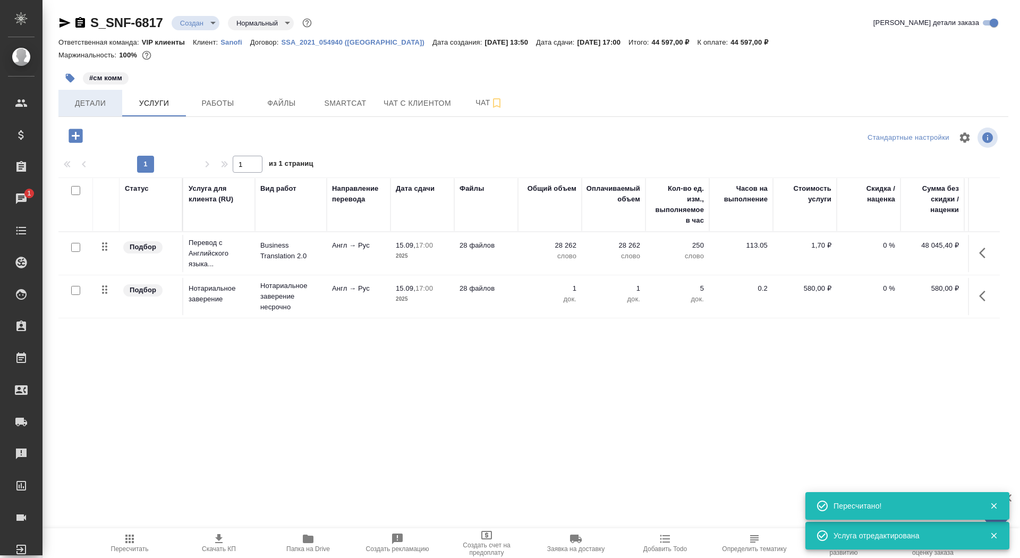
click at [97, 108] on span "Детали" at bounding box center [90, 103] width 51 height 13
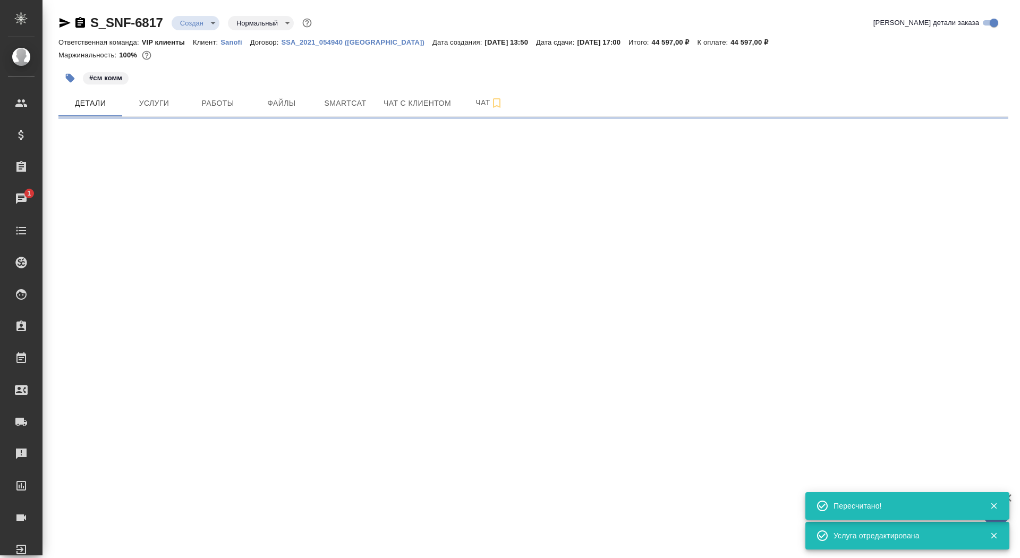
select select "RU"
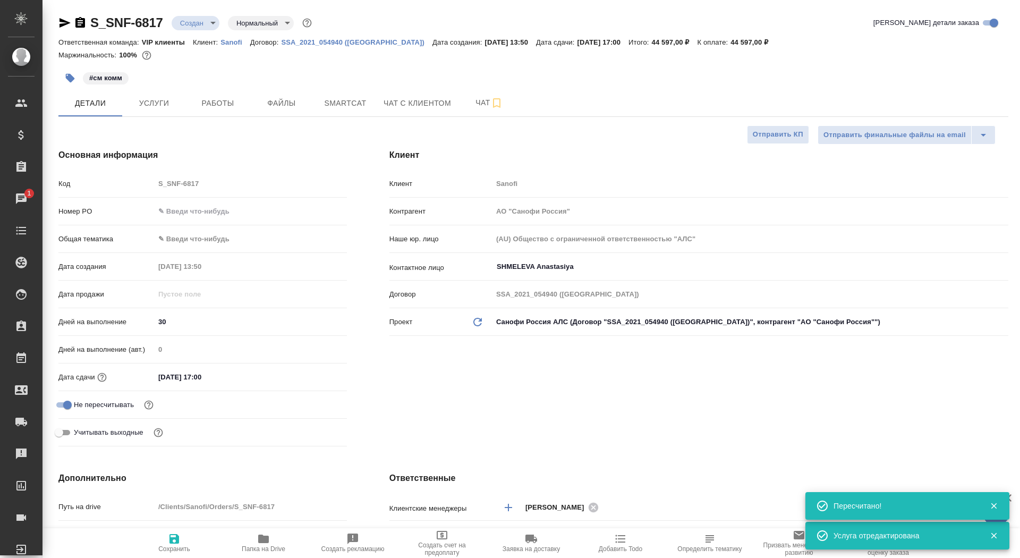
type textarea "x"
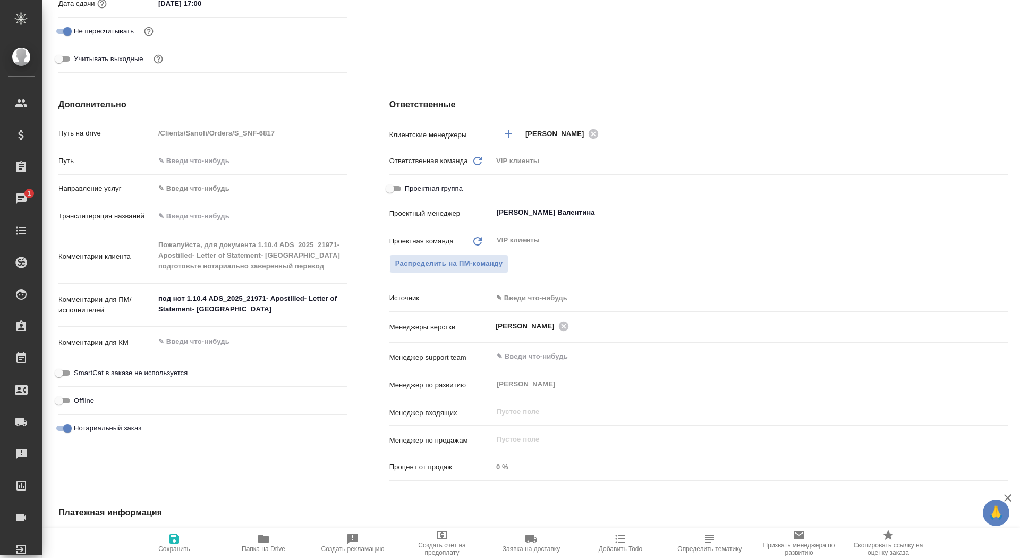
scroll to position [408, 0]
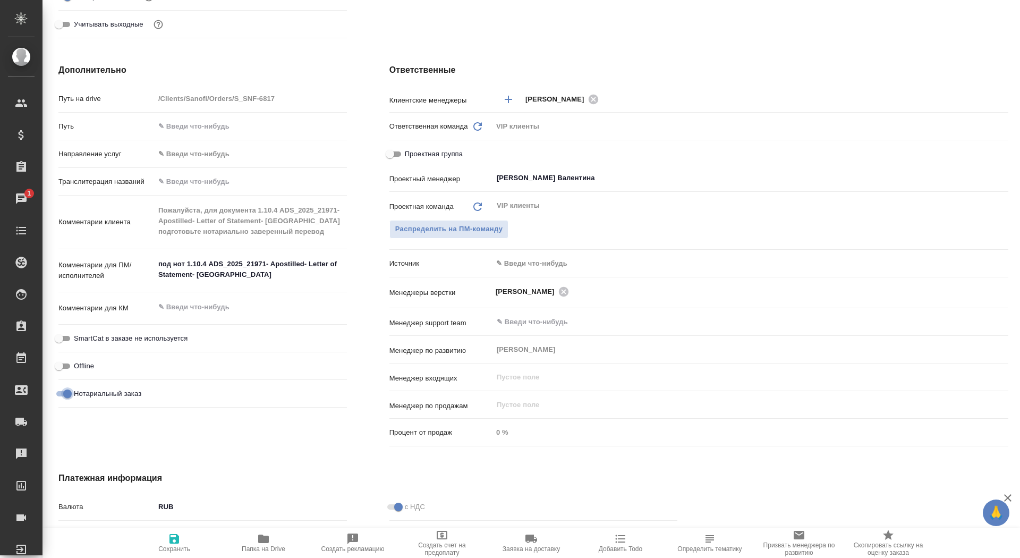
click at [67, 389] on input "Нотариальный заказ" at bounding box center [67, 393] width 38 height 13
checkbox input "false"
type textarea "x"
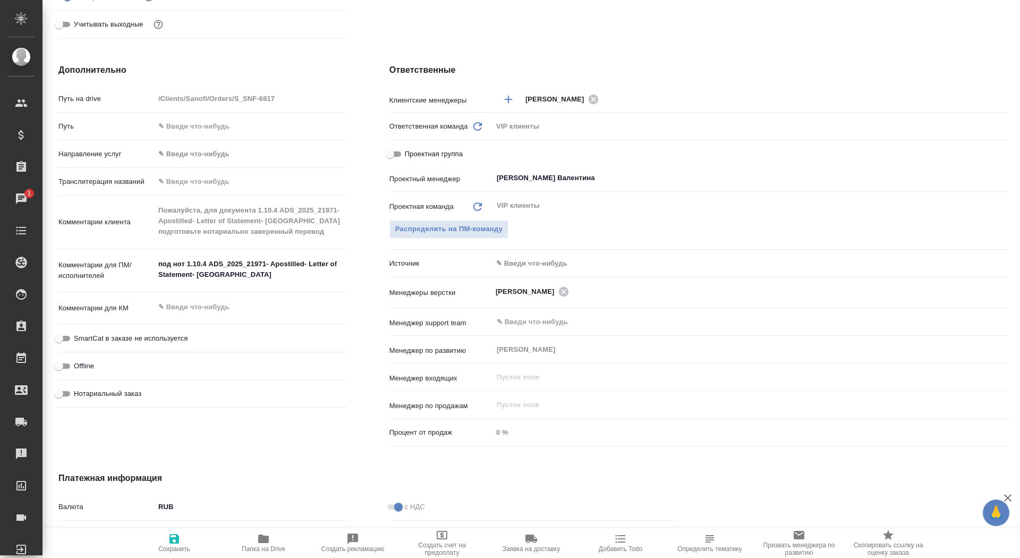
click at [174, 542] on icon "button" at bounding box center [174, 539] width 13 height 13
type textarea "x"
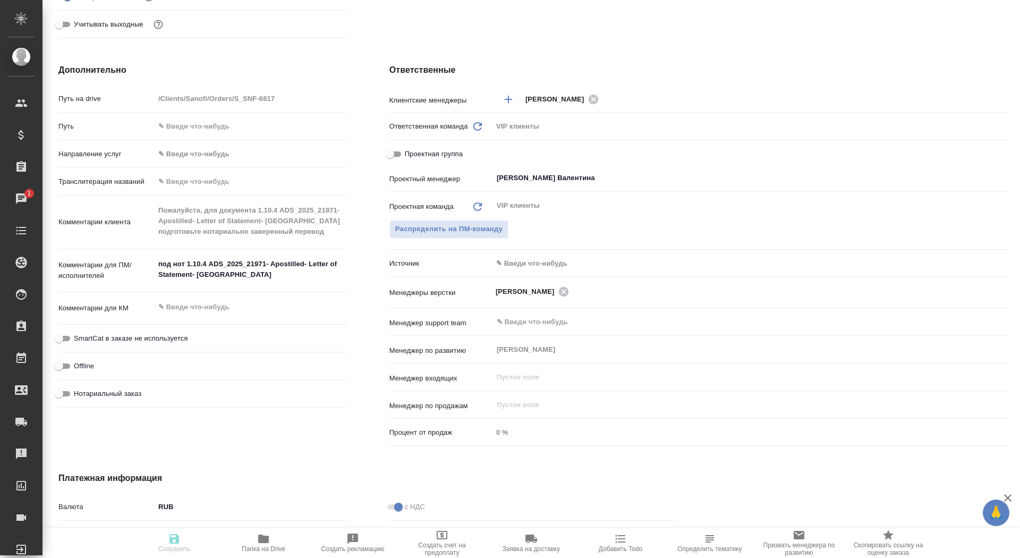
type textarea "x"
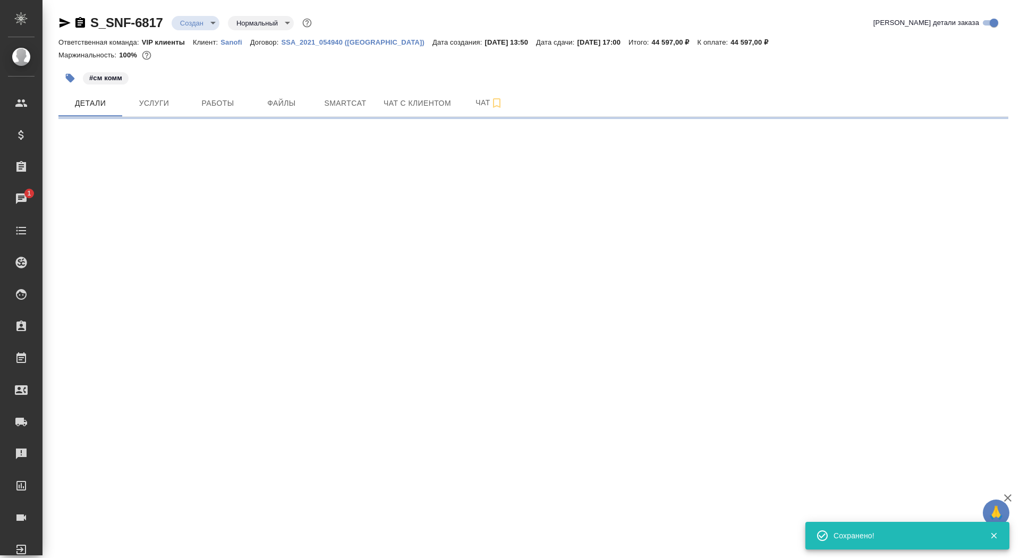
scroll to position [0, 0]
select select "RU"
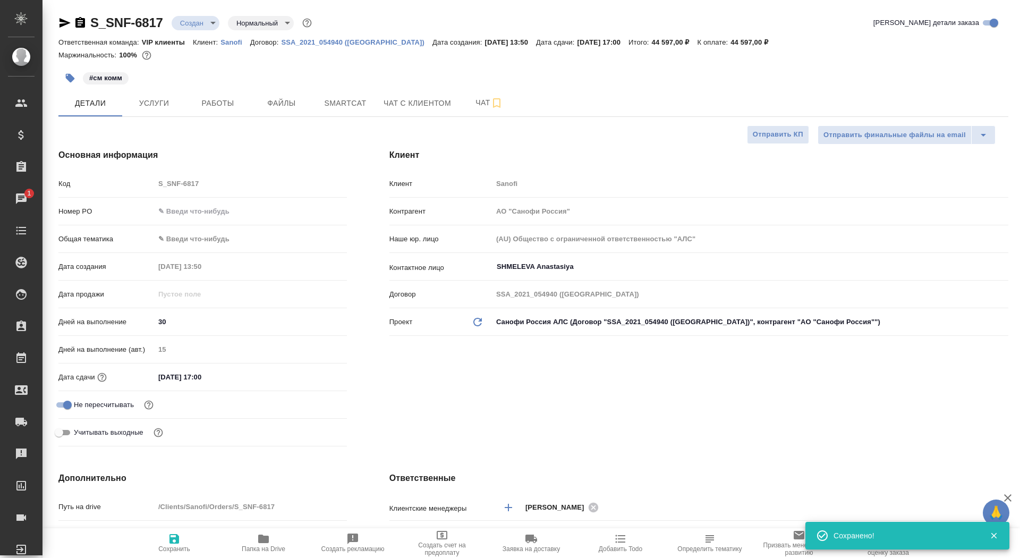
type textarea "x"
click at [167, 112] on button "Услуги" at bounding box center [154, 103] width 64 height 27
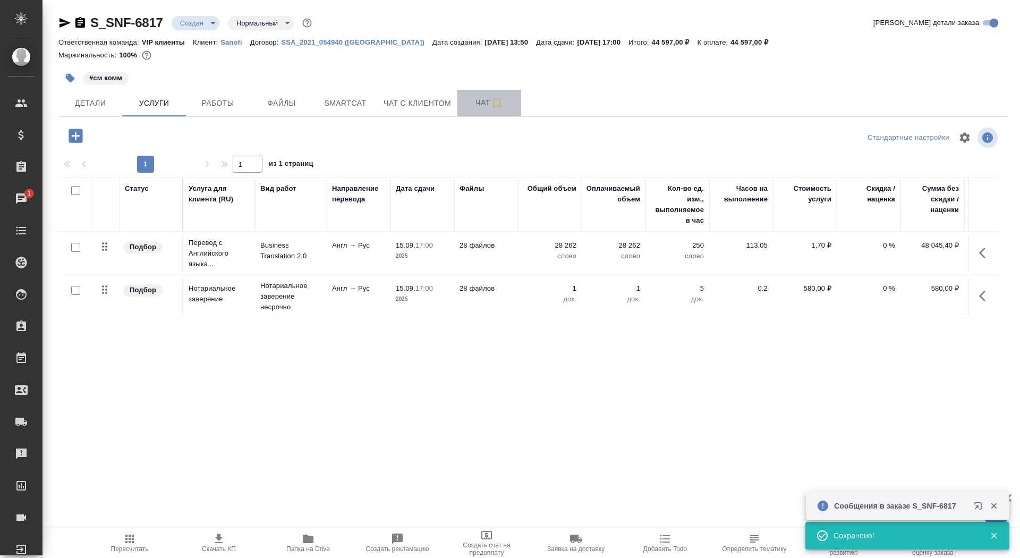
click at [468, 108] on span "Чат" at bounding box center [489, 102] width 51 height 13
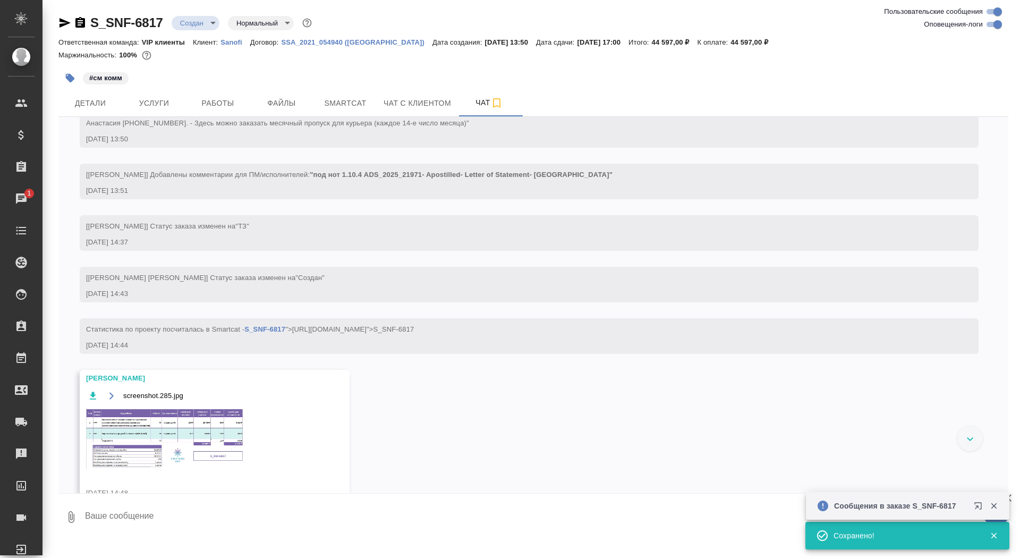
scroll to position [375, 0]
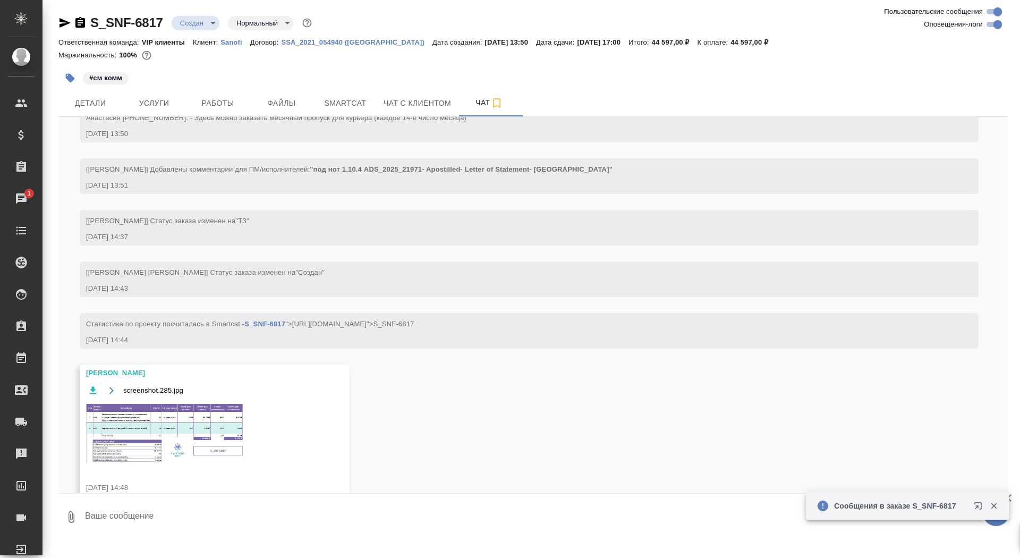
click at [166, 517] on textarea at bounding box center [546, 517] width 925 height 36
type textarea "большое спасибо"
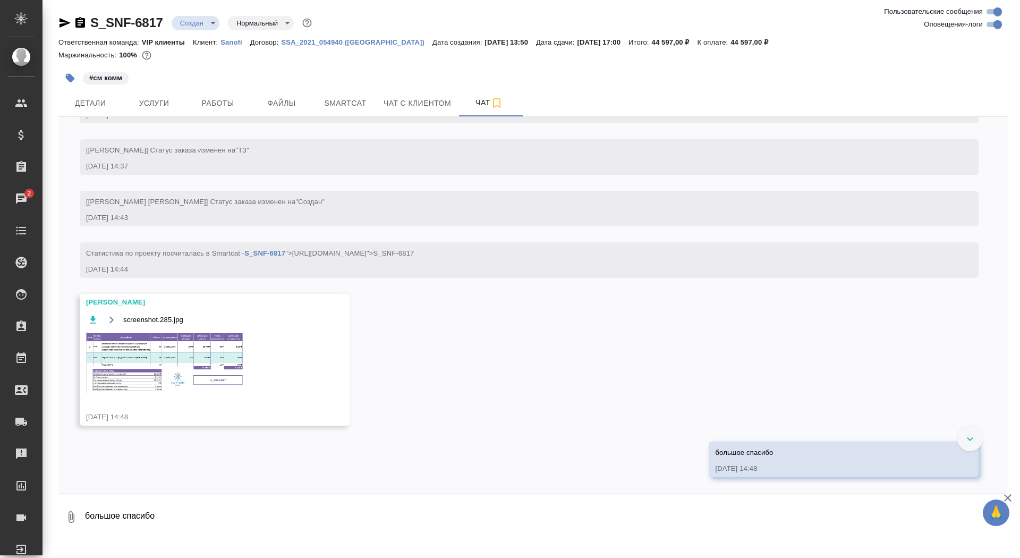
scroll to position [488, 0]
click at [207, 368] on img at bounding box center [165, 363] width 159 height 62
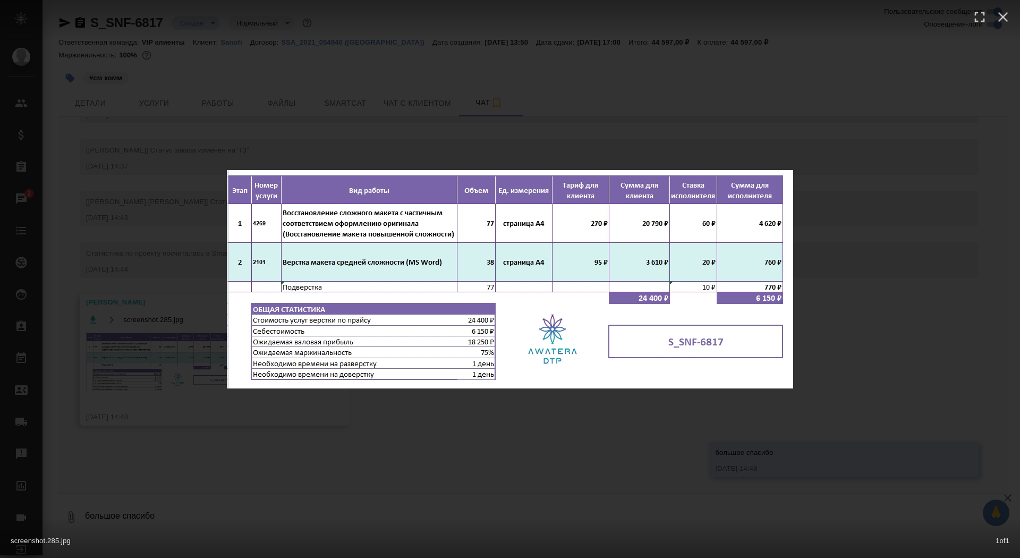
click at [176, 358] on div "screenshot.285.jpg 1 of 1" at bounding box center [510, 279] width 1020 height 558
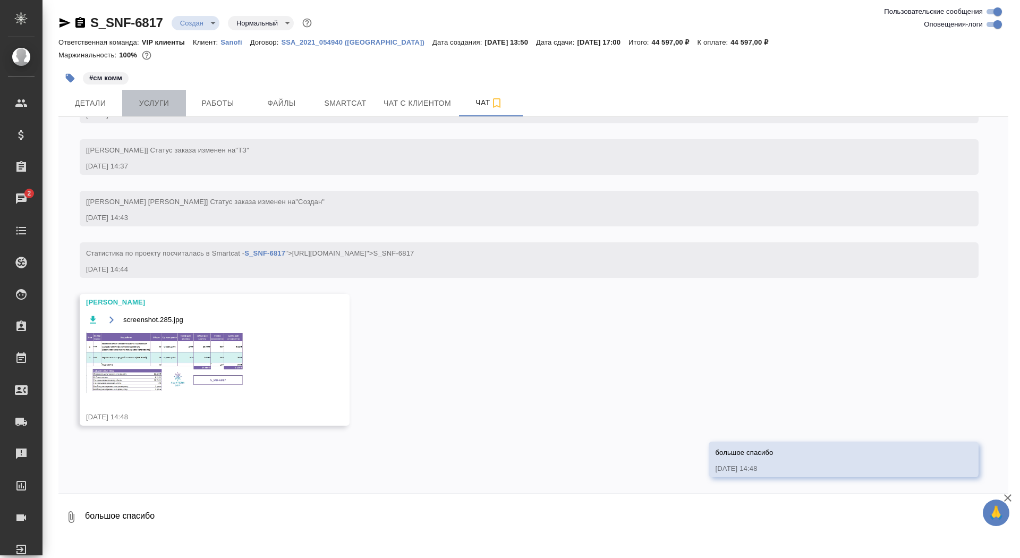
click at [173, 108] on span "Услуги" at bounding box center [154, 103] width 51 height 13
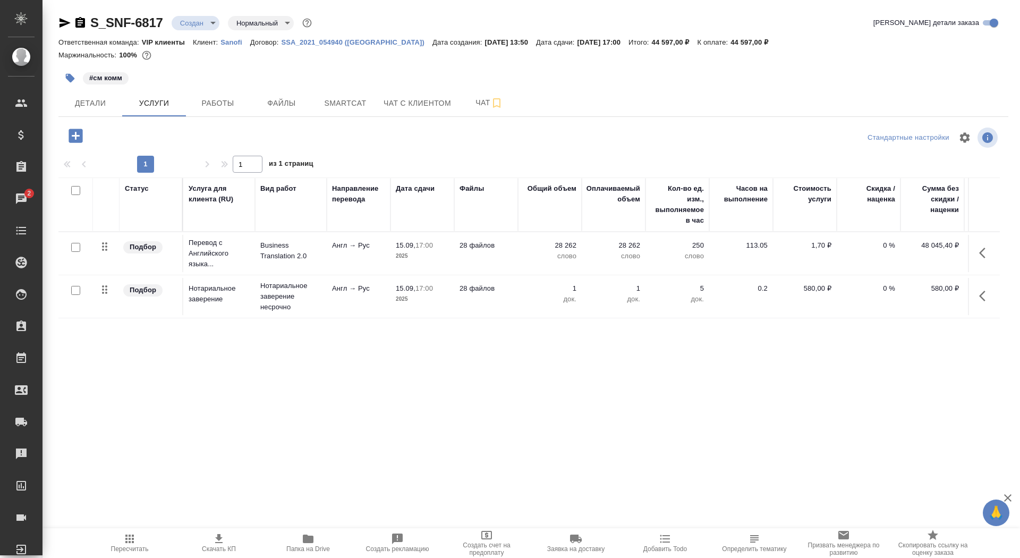
click at [79, 134] on icon "button" at bounding box center [76, 136] width 14 height 14
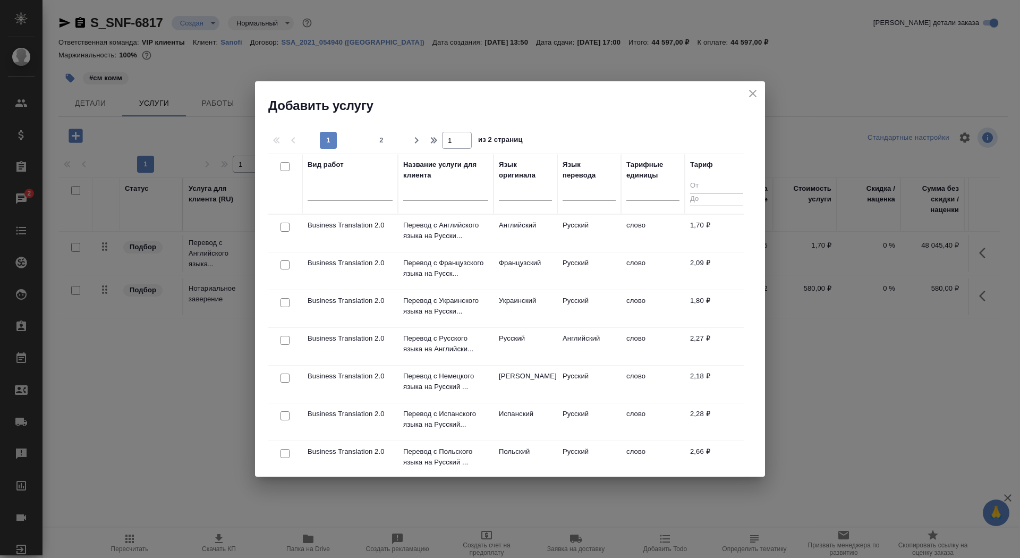
click at [418, 199] on input "text" at bounding box center [445, 194] width 85 height 13
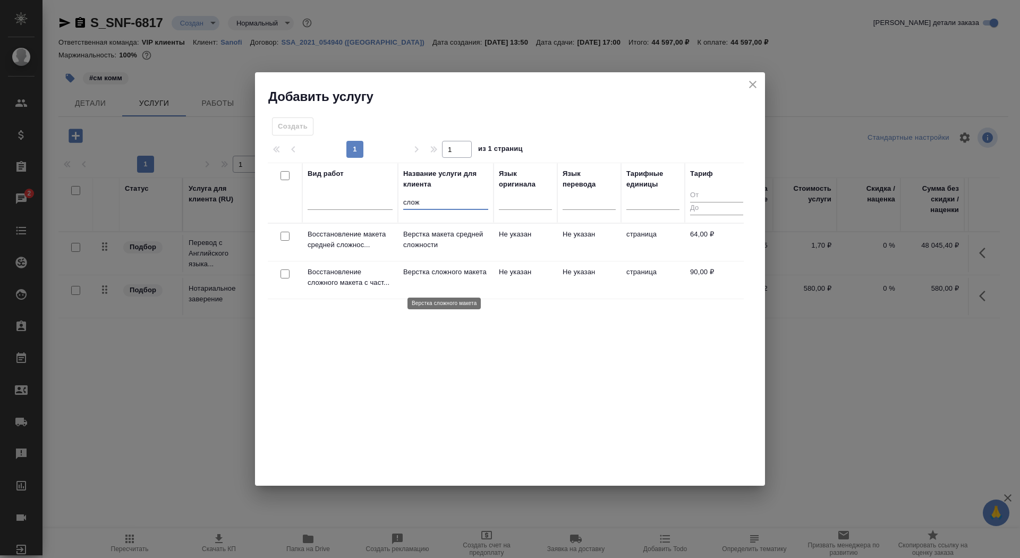
type input "слож"
click at [419, 277] on p "Верстка сложного макета" at bounding box center [445, 272] width 85 height 11
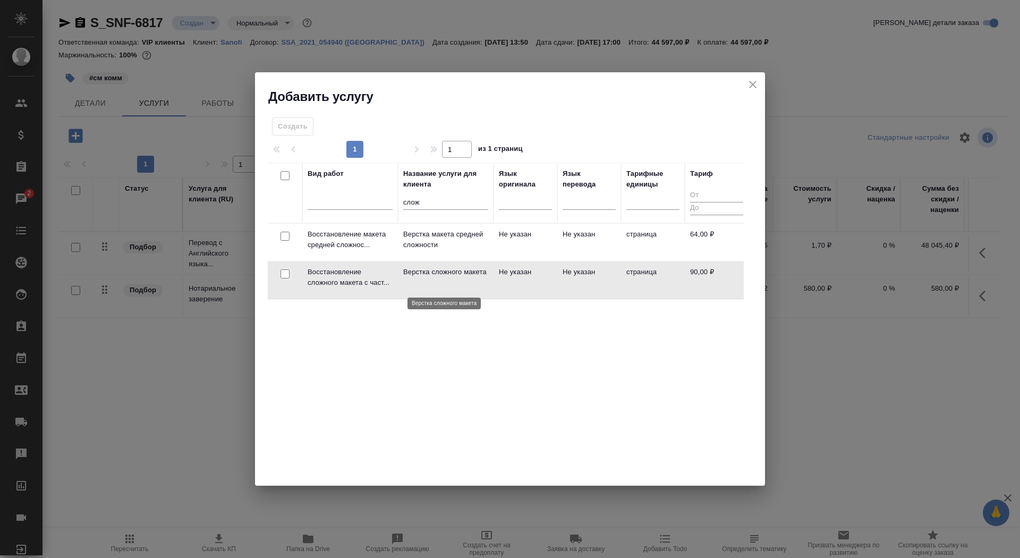
click at [419, 277] on p "Верстка сложного макета" at bounding box center [445, 272] width 85 height 11
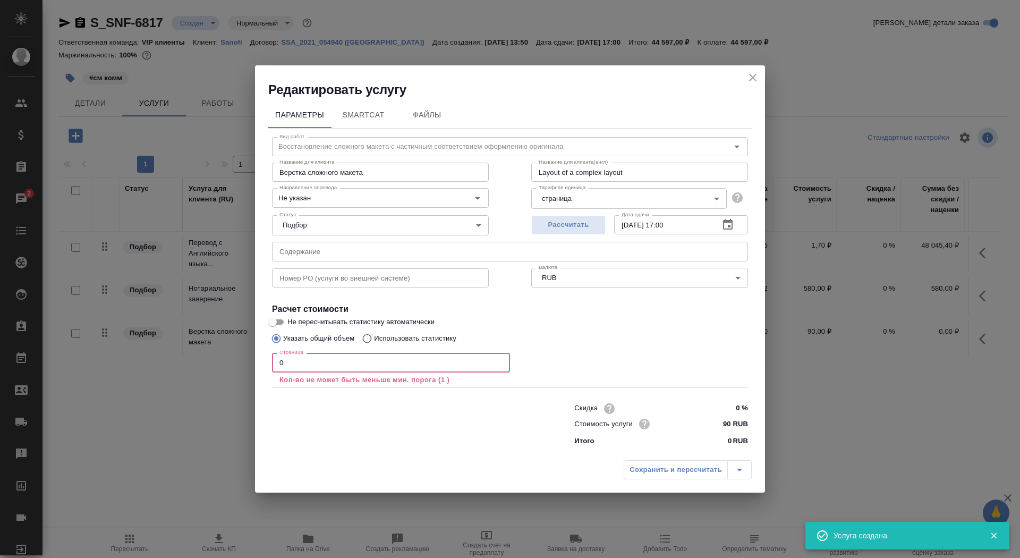
click at [332, 365] on input "0" at bounding box center [391, 362] width 238 height 19
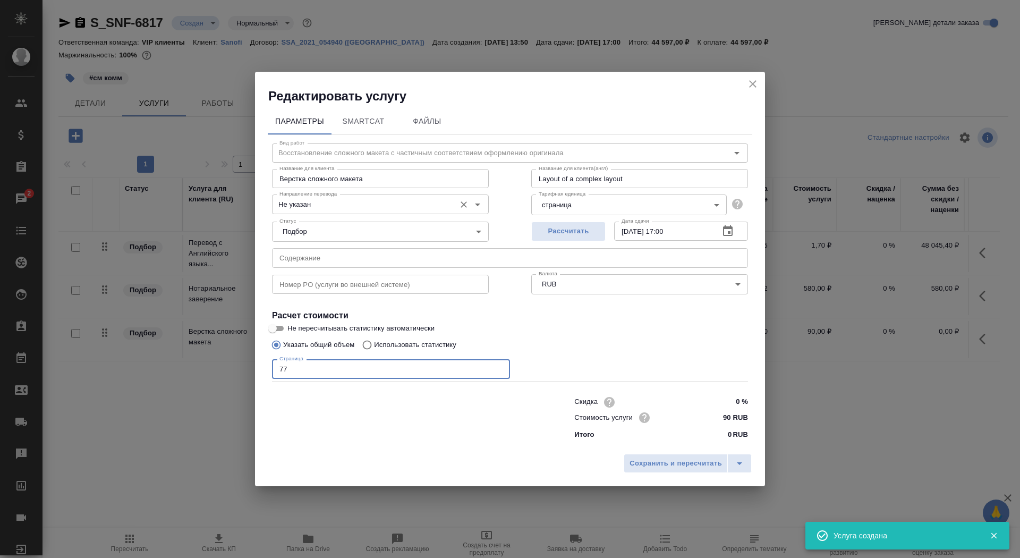
type input "77"
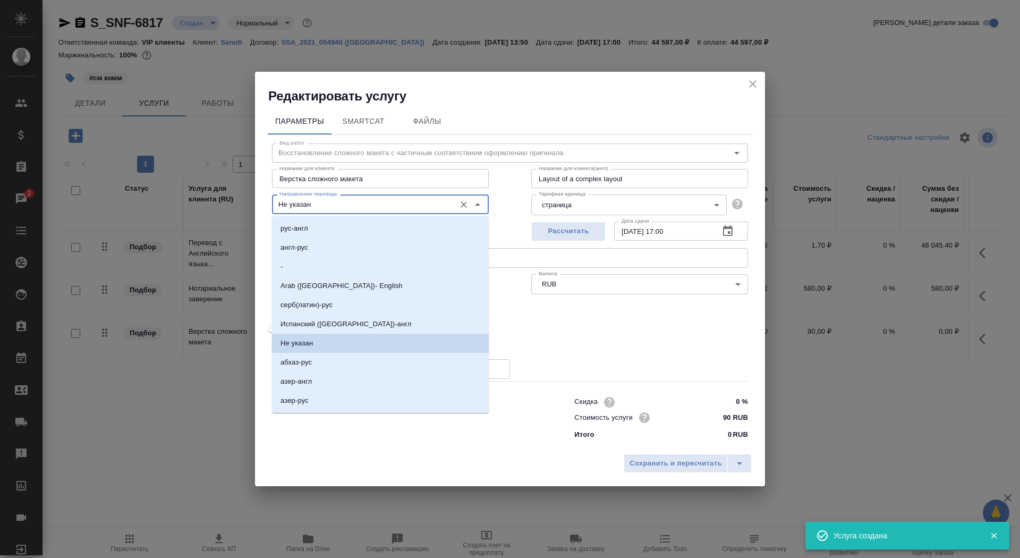
click at [304, 210] on input "Не указан" at bounding box center [362, 204] width 175 height 13
click at [314, 244] on li "англ-рус" at bounding box center [380, 247] width 217 height 19
type input "англ-рус"
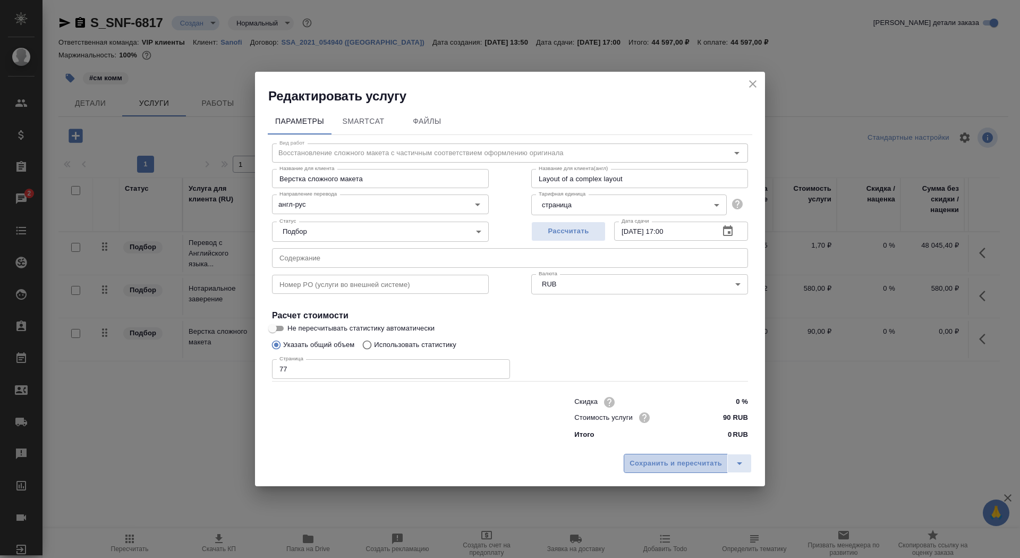
click at [649, 466] on span "Сохранить и пересчитать" at bounding box center [676, 464] width 92 height 12
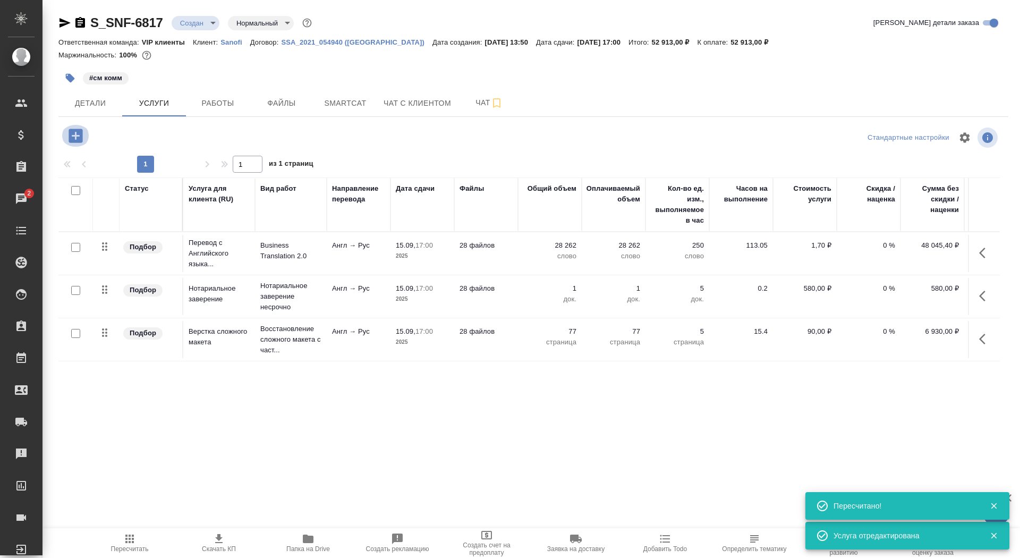
click at [73, 125] on button "button" at bounding box center [75, 136] width 29 height 22
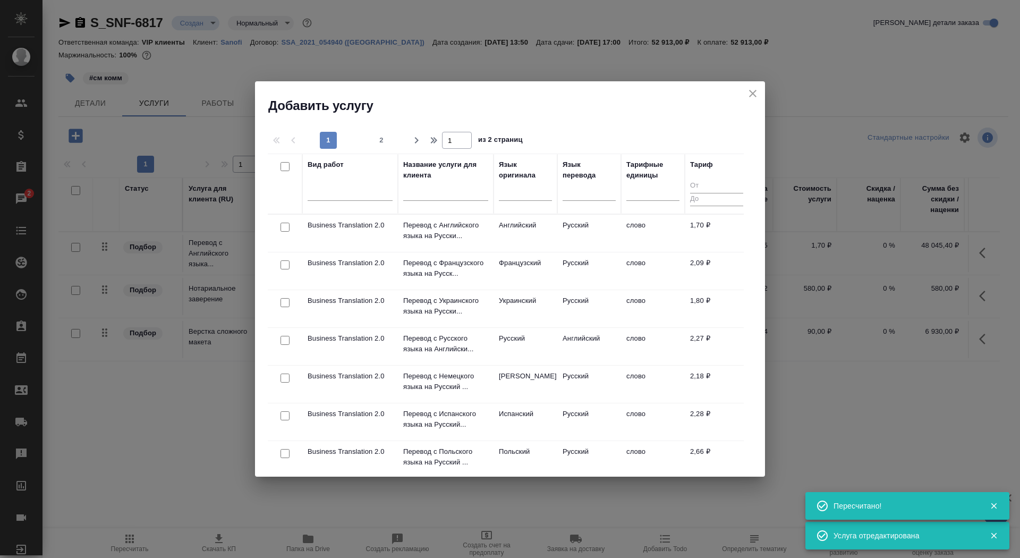
click at [420, 198] on input "text" at bounding box center [445, 194] width 85 height 13
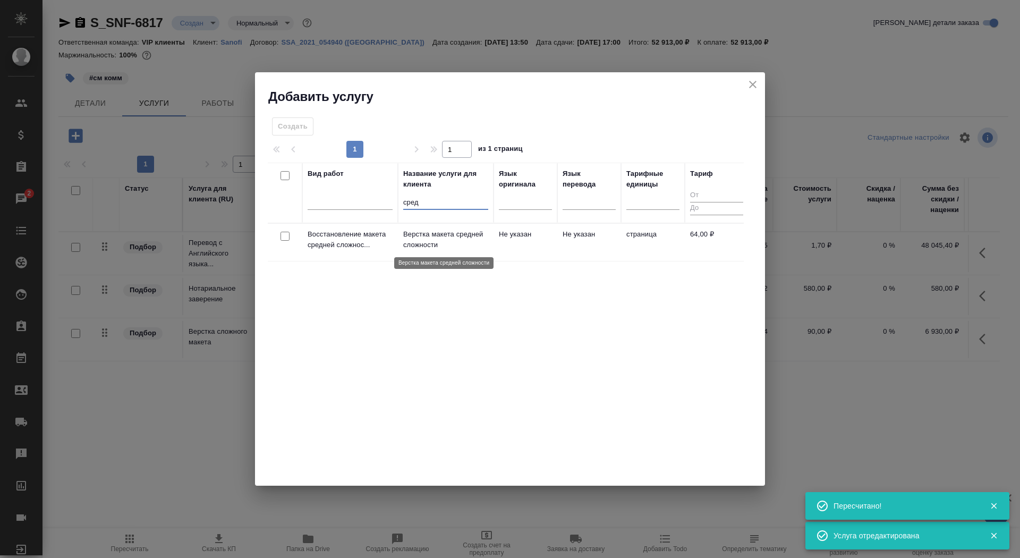
type input "сред"
click at [462, 238] on p "Верстка макета средней сложности" at bounding box center [445, 239] width 85 height 21
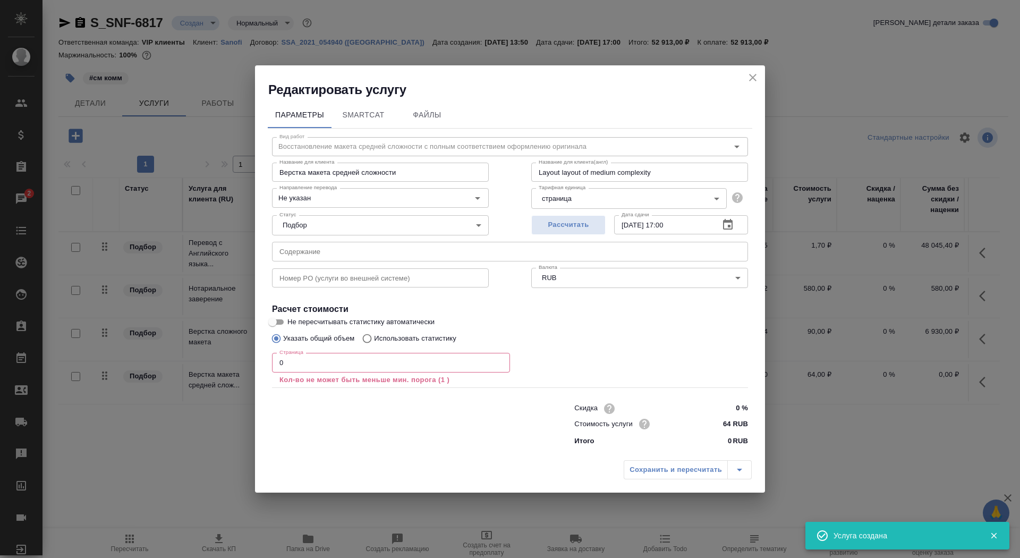
click at [318, 367] on input "0" at bounding box center [391, 362] width 238 height 19
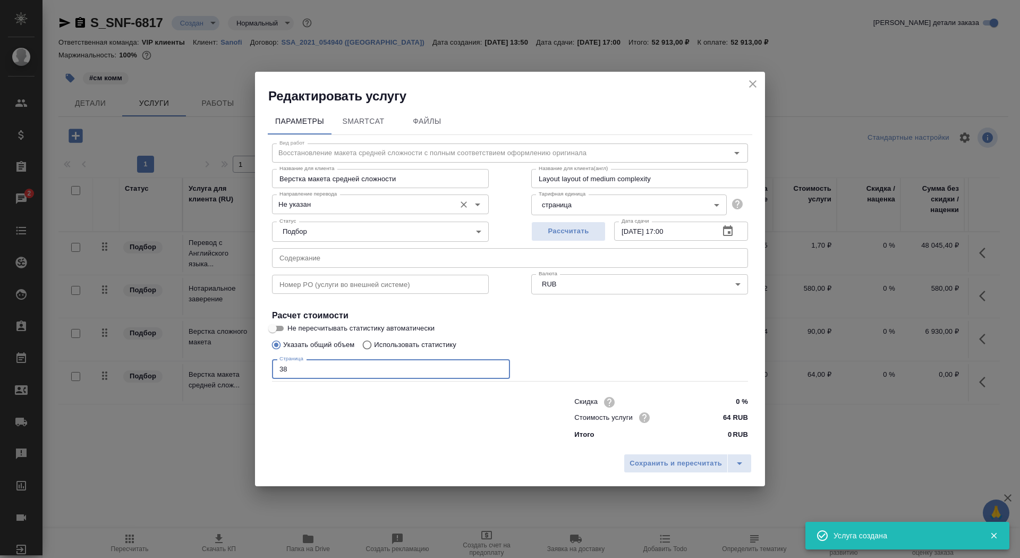
click at [353, 214] on div "Не указан Направление перевода" at bounding box center [380, 204] width 217 height 19
type input "38"
click at [352, 206] on input "Не указан" at bounding box center [362, 204] width 175 height 13
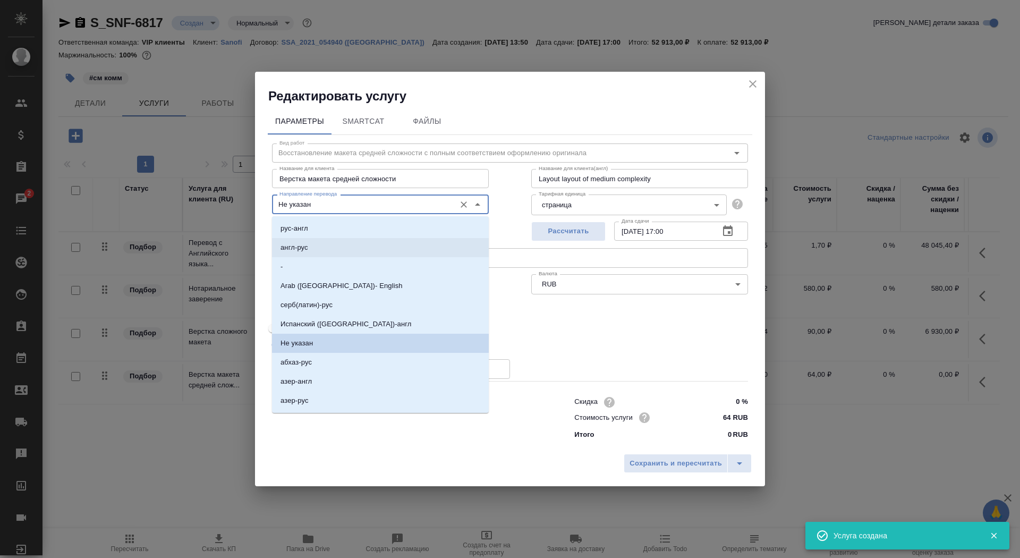
click at [351, 252] on li "англ-рус" at bounding box center [380, 247] width 217 height 19
type input "англ-рус"
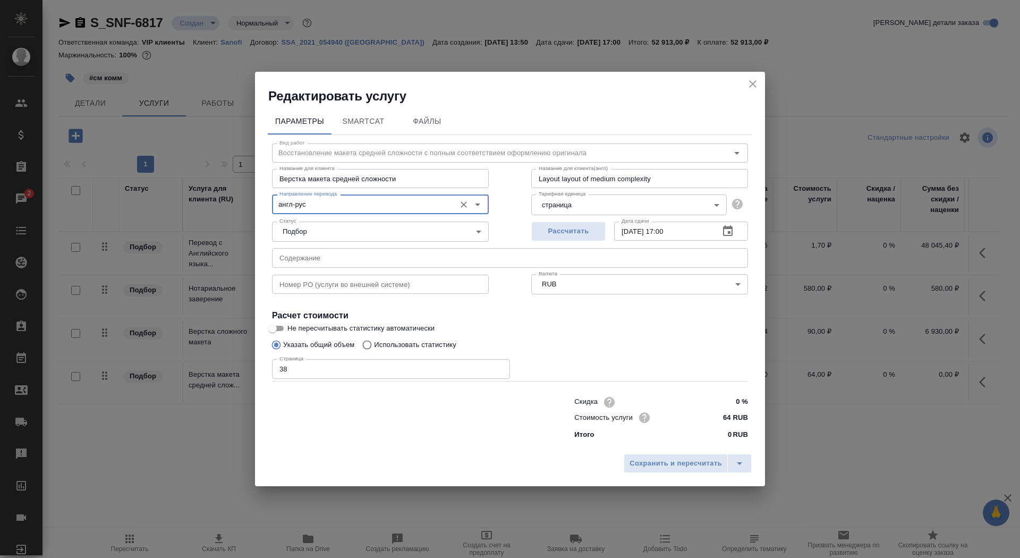
click at [684, 476] on div "Сохранить и пересчитать" at bounding box center [510, 468] width 510 height 38
click at [680, 466] on span "Сохранить и пересчитать" at bounding box center [676, 464] width 92 height 12
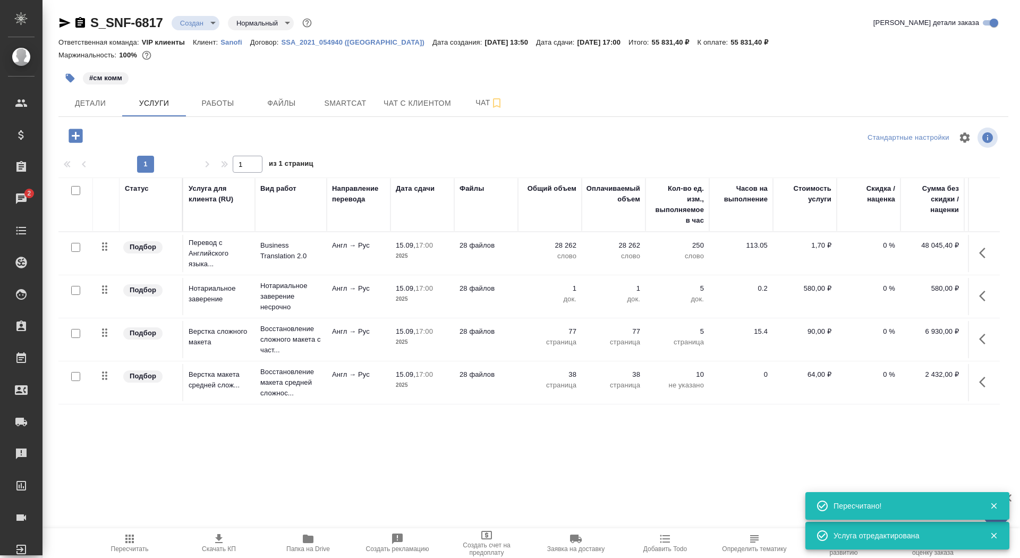
click at [212, 540] on span "Скачать КП" at bounding box center [219, 543] width 77 height 20
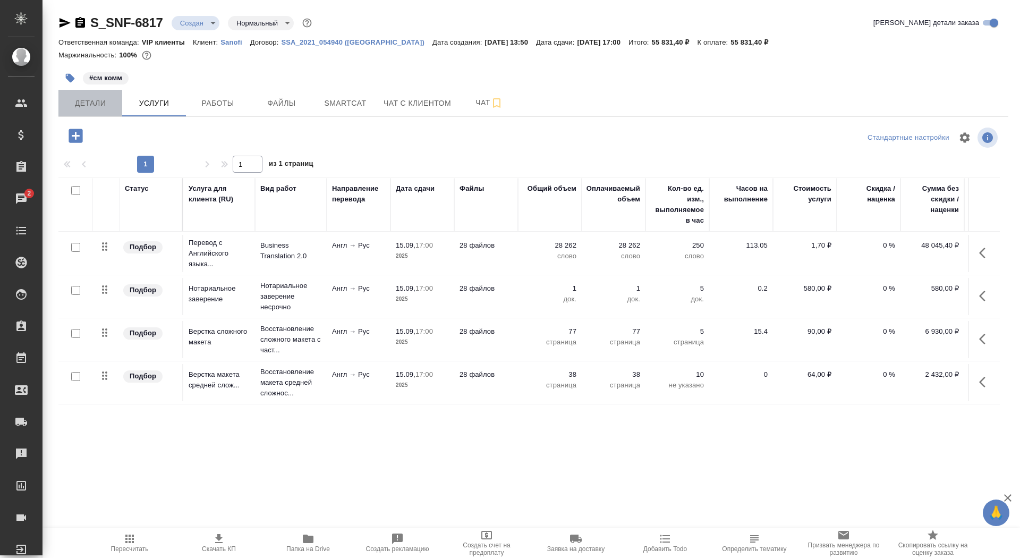
click at [106, 97] on span "Детали" at bounding box center [90, 103] width 51 height 13
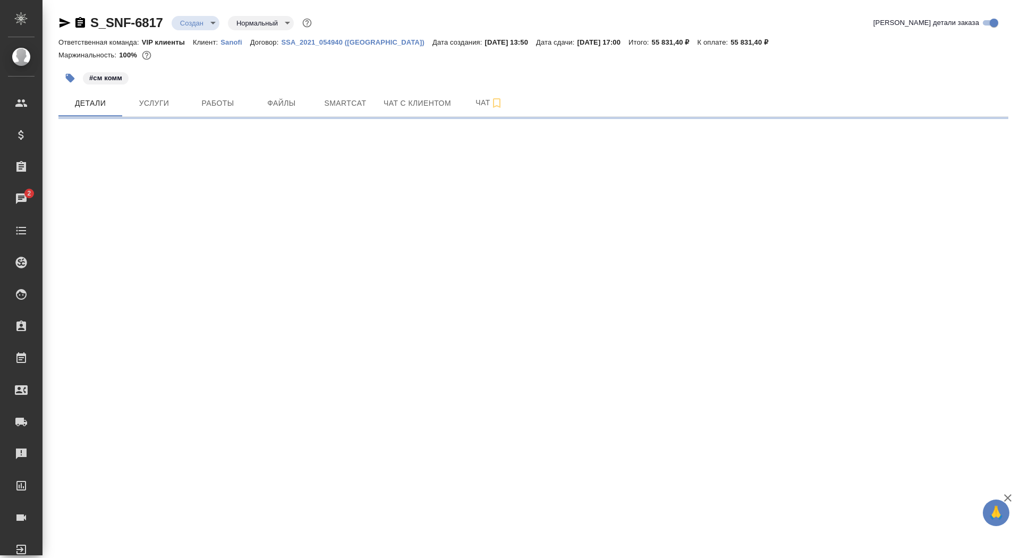
select select "RU"
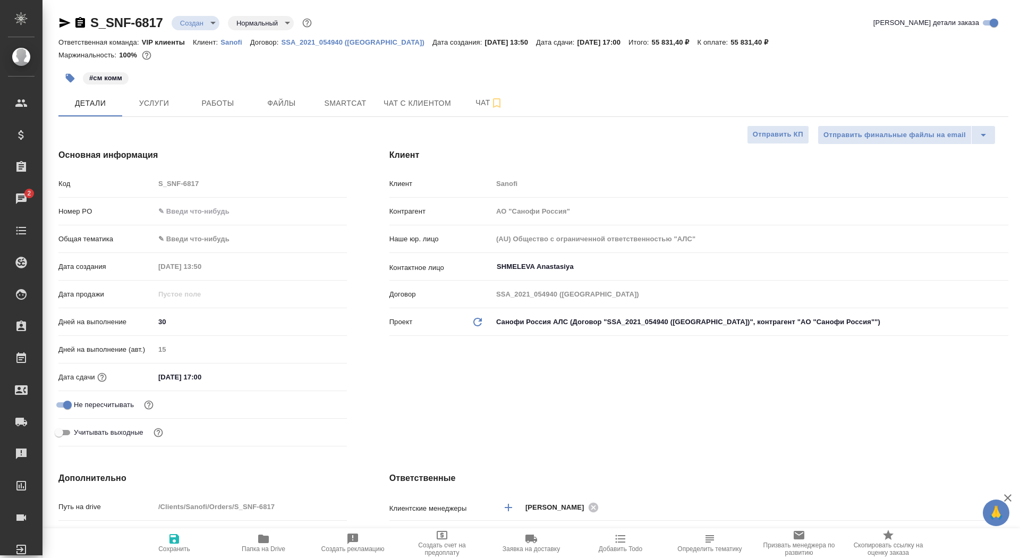
type textarea "x"
click at [780, 140] on span "Отправить КП" at bounding box center [778, 135] width 50 height 12
type textarea "x"
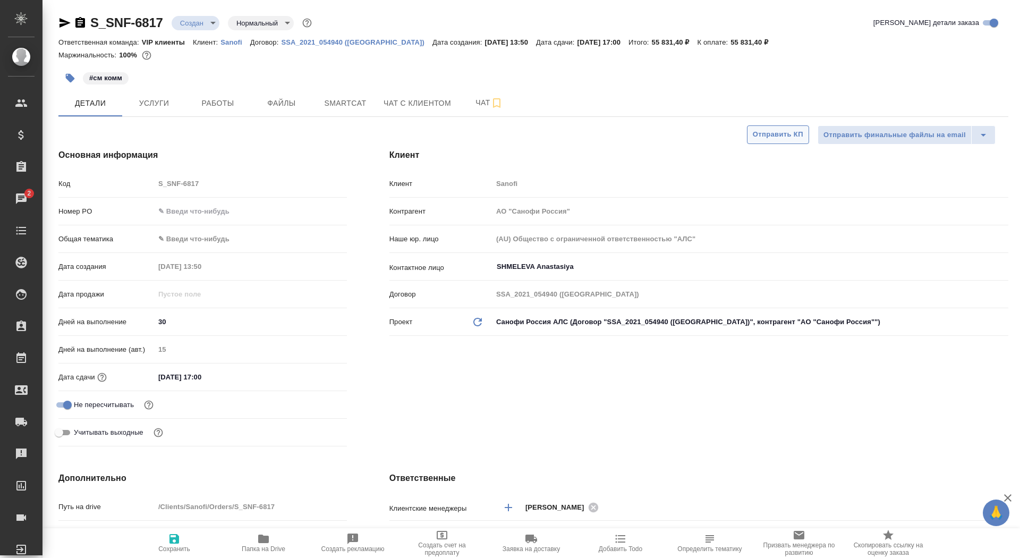
type textarea "x"
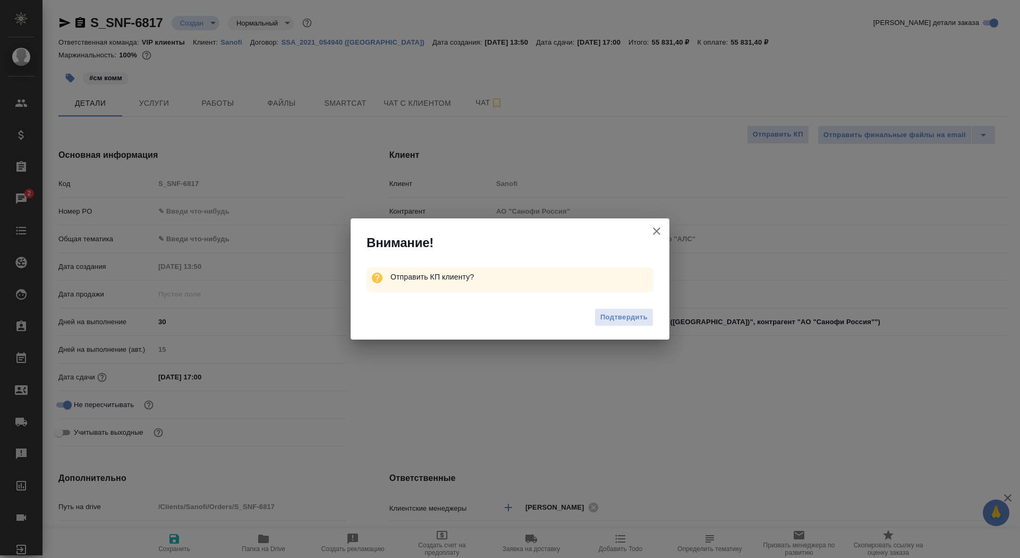
click at [629, 319] on span "Подтвердить" at bounding box center [624, 317] width 47 height 12
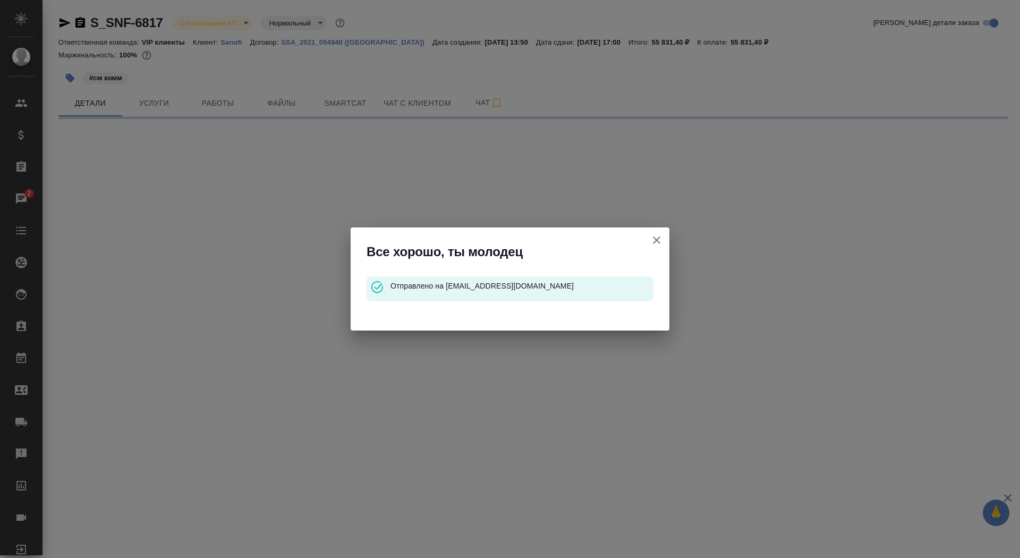
select select "RU"
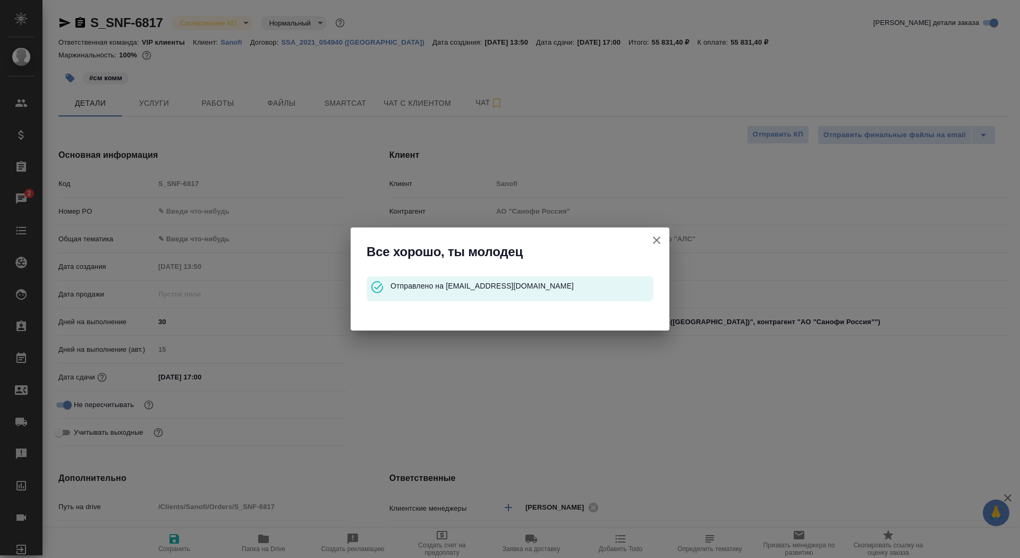
type textarea "x"
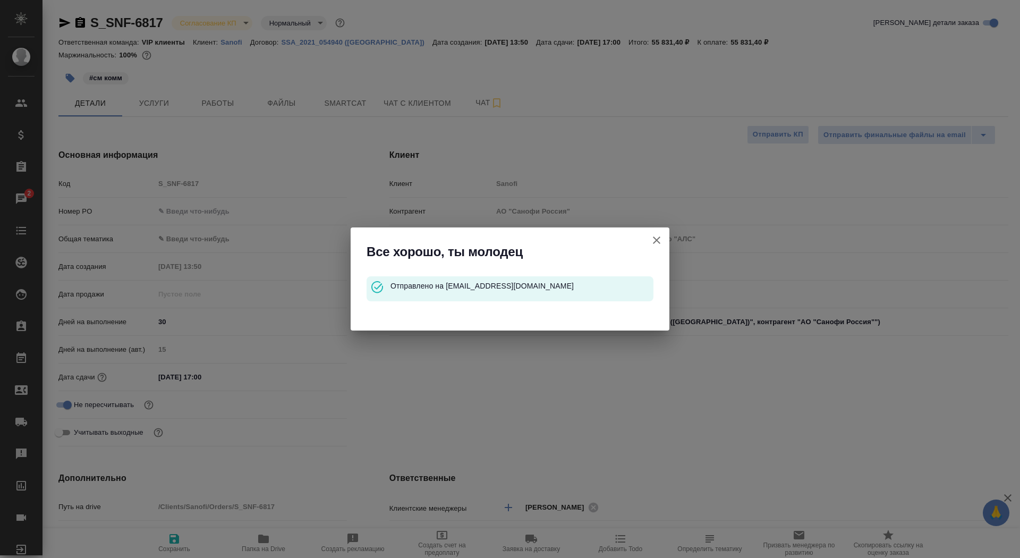
type textarea "x"
click at [665, 246] on button "Клиент не указал номер" at bounding box center [657, 240] width 26 height 26
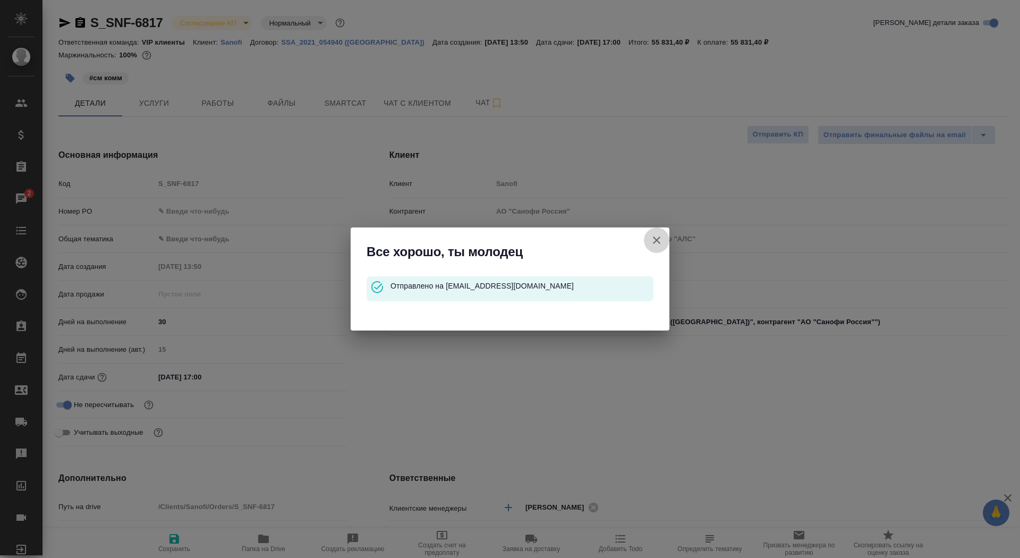
type textarea "x"
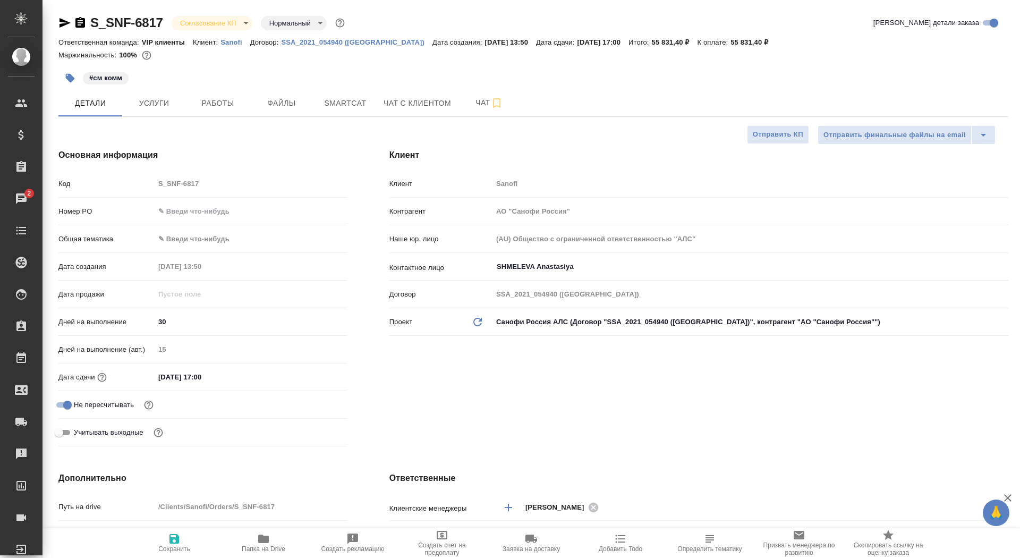
type textarea "x"
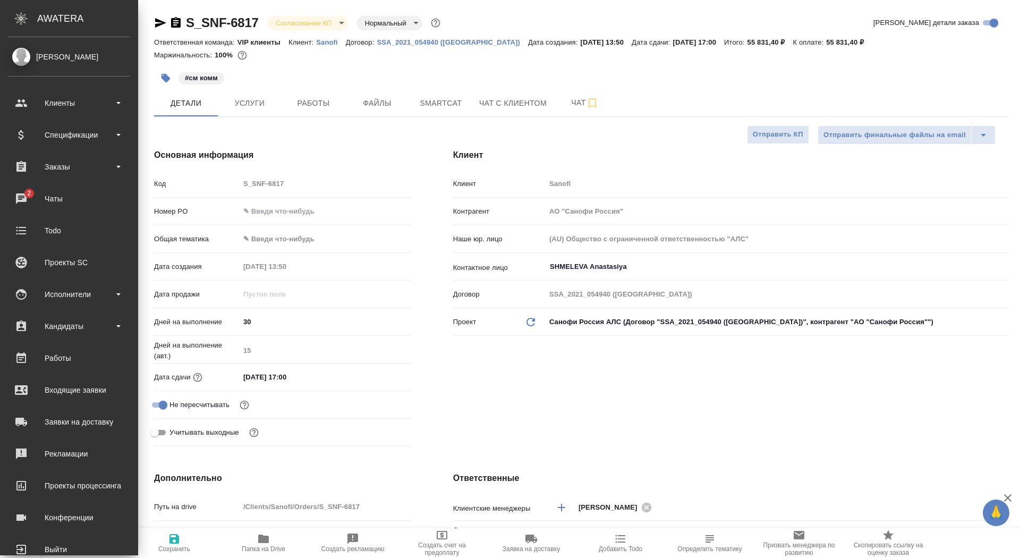
type textarea "x"
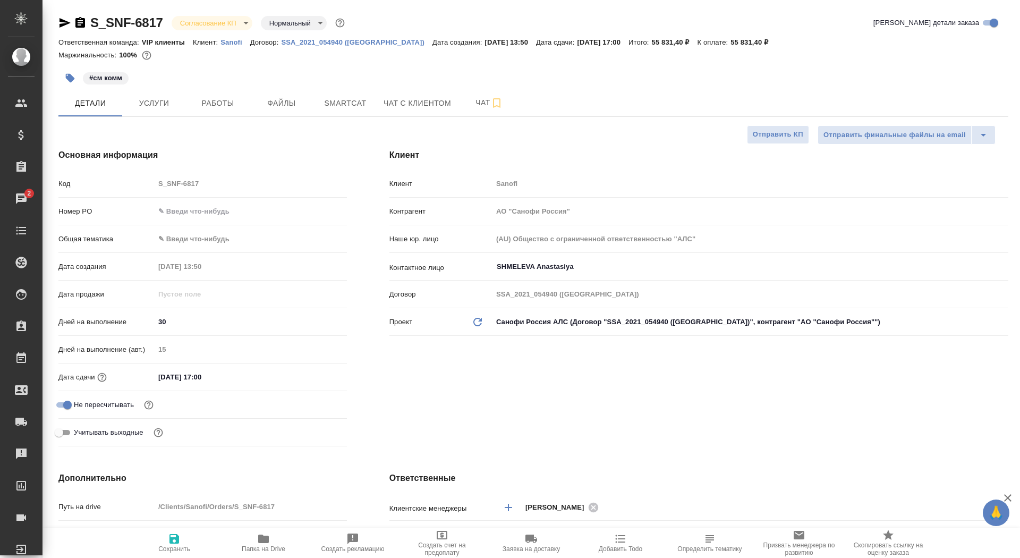
click at [78, 23] on icon "button" at bounding box center [80, 22] width 10 height 11
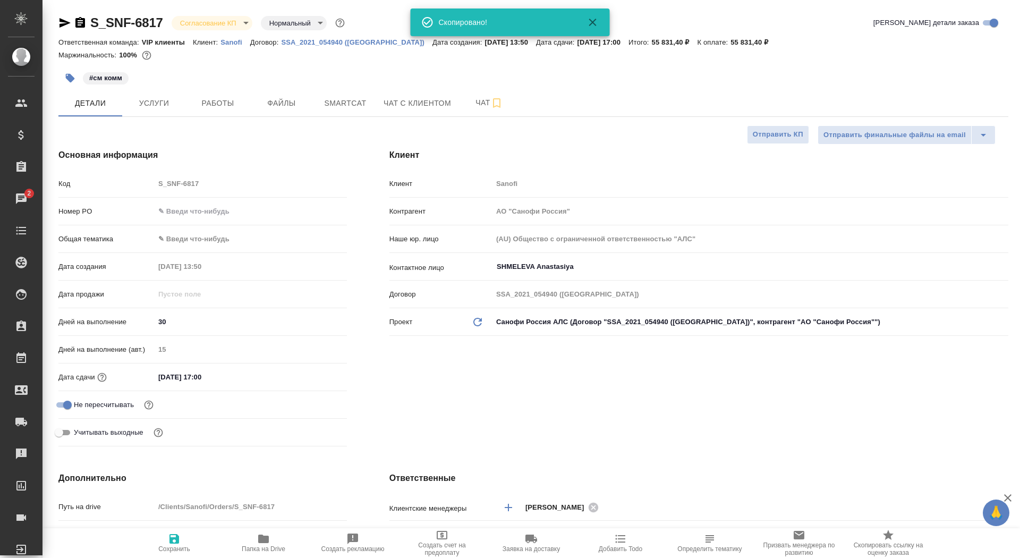
type textarea "x"
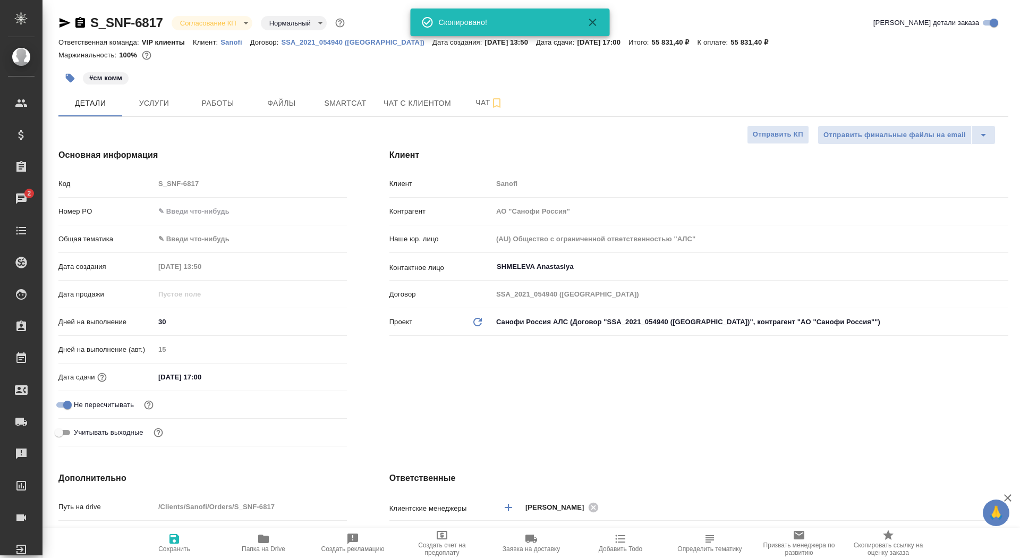
type textarea "x"
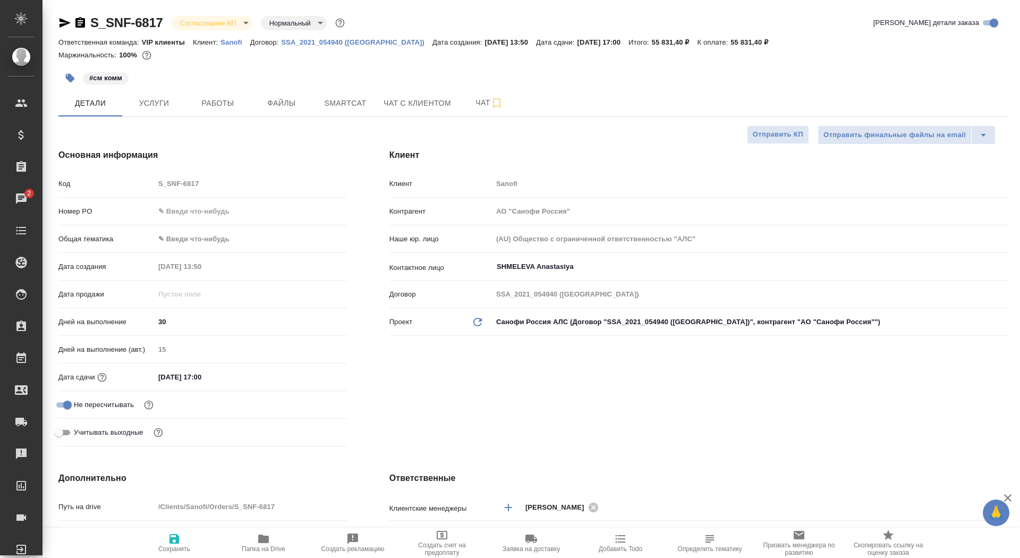
type textarea "x"
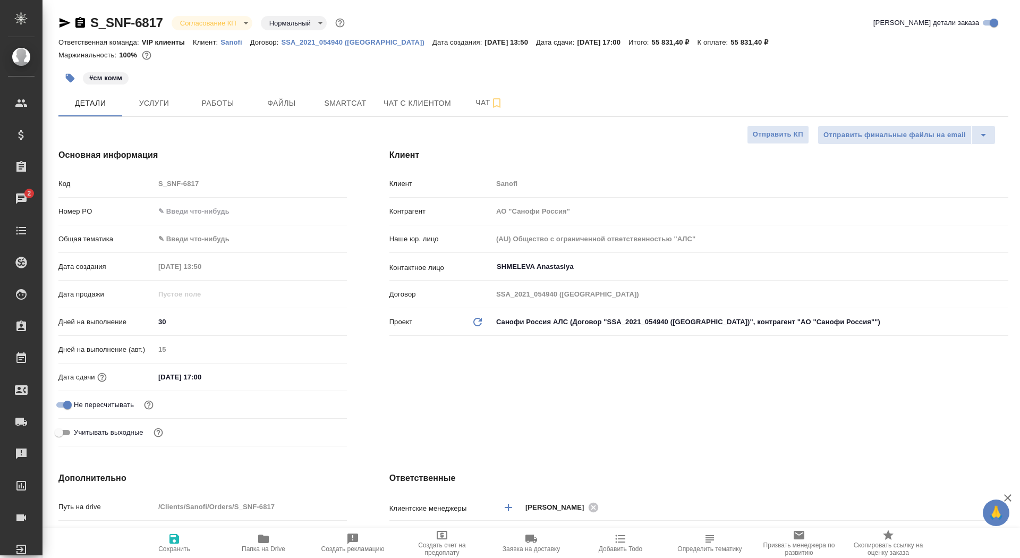
type textarea "x"
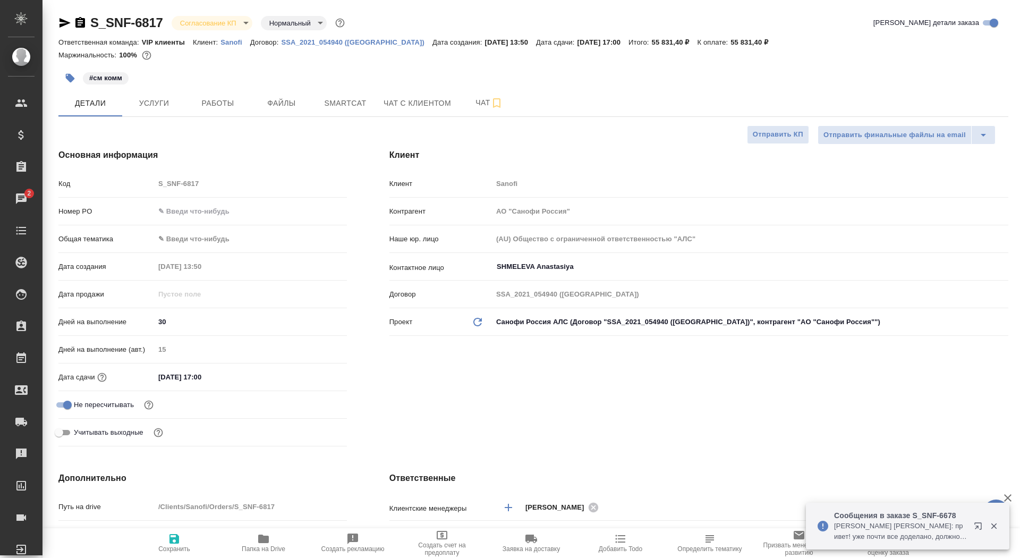
type textarea "x"
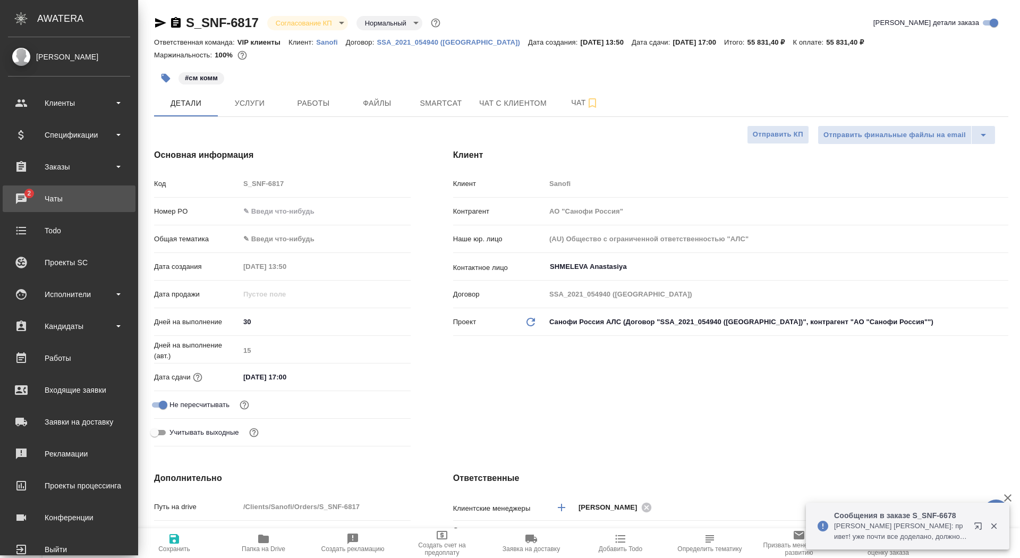
type textarea "x"
click at [48, 199] on div "Чаты" at bounding box center [69, 199] width 122 height 16
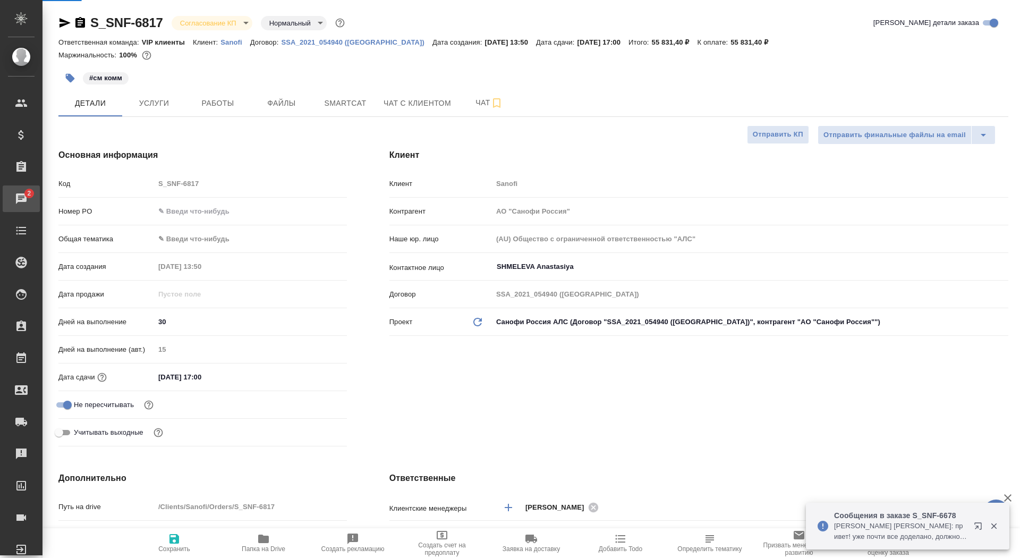
type textarea "x"
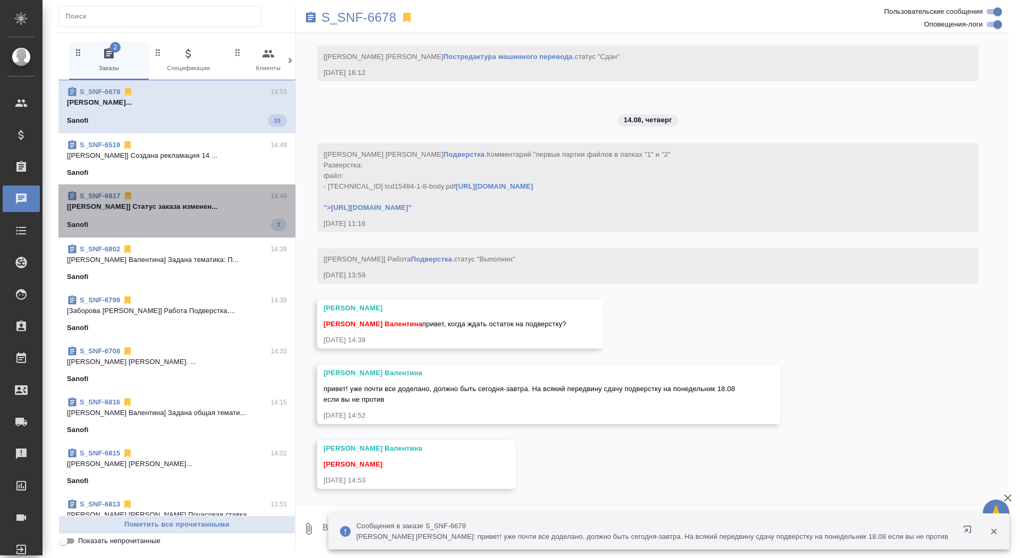
click at [125, 202] on p "[Сайдашева Диляра] Статус заказа изменен..." at bounding box center [177, 206] width 220 height 11
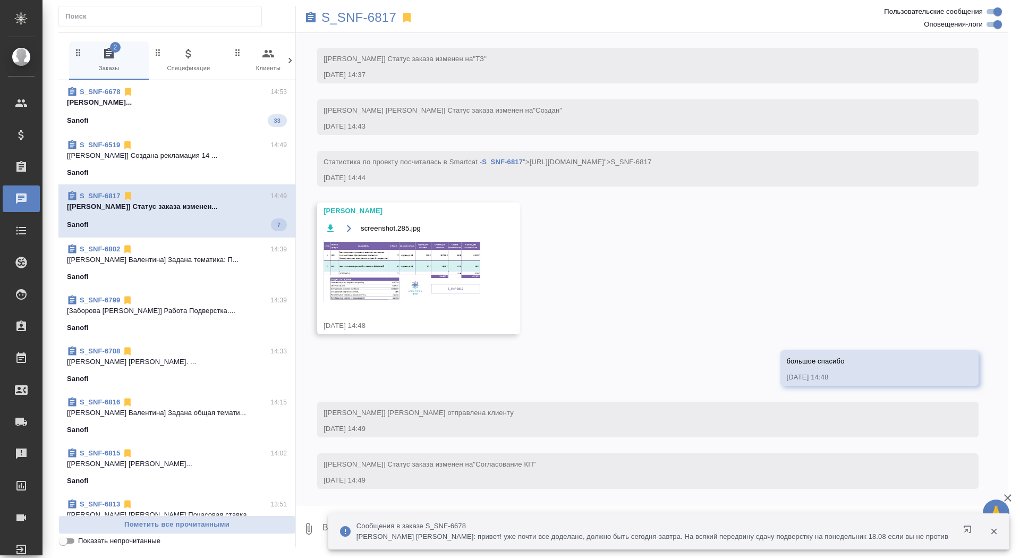
scroll to position [528, 0]
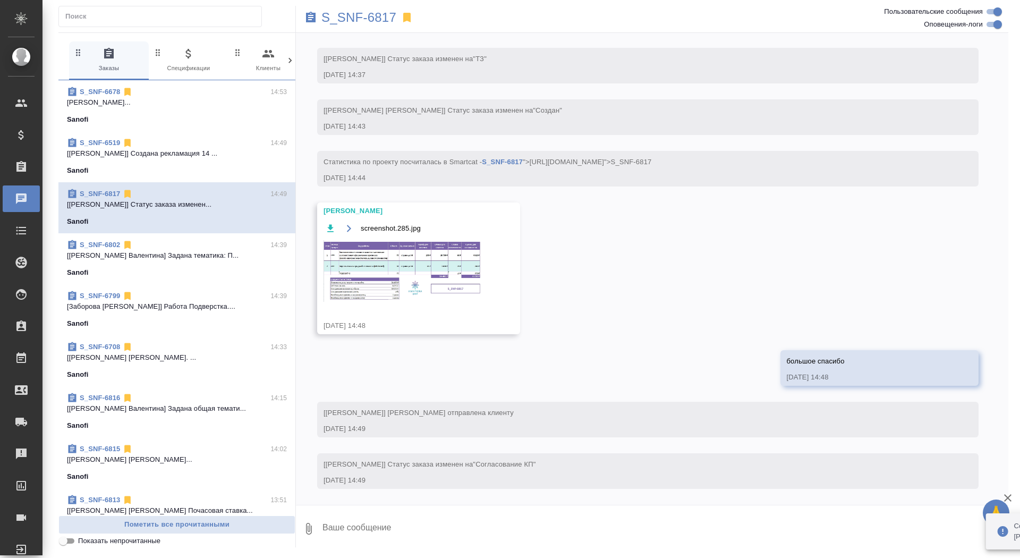
click at [179, 136] on div "S_SNF-6519 14:49 [Петрова Валерия] Создана рекламация 14 ... Sanofi" at bounding box center [176, 156] width 237 height 51
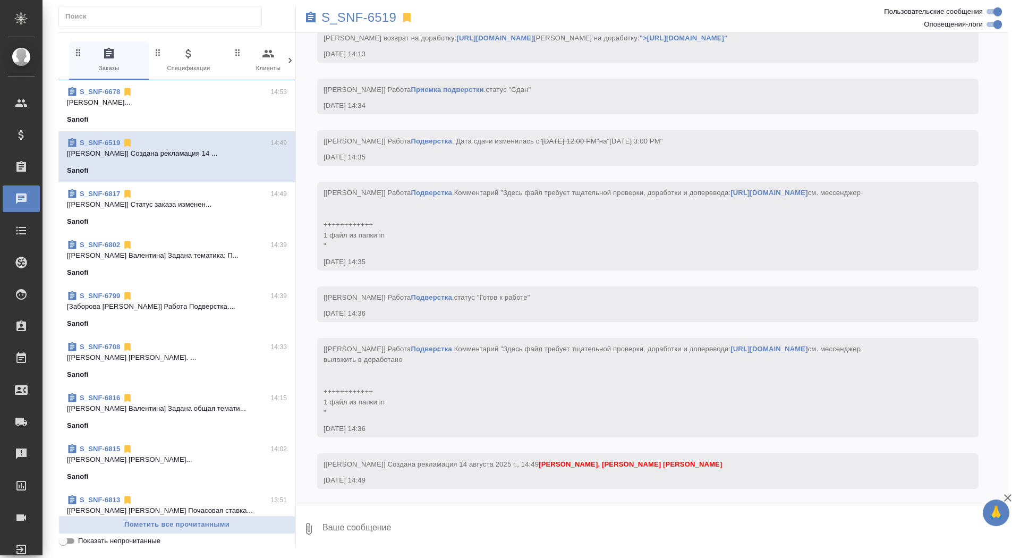
scroll to position [24101, 0]
click at [359, 16] on p "S_SNF-6519" at bounding box center [359, 17] width 75 height 11
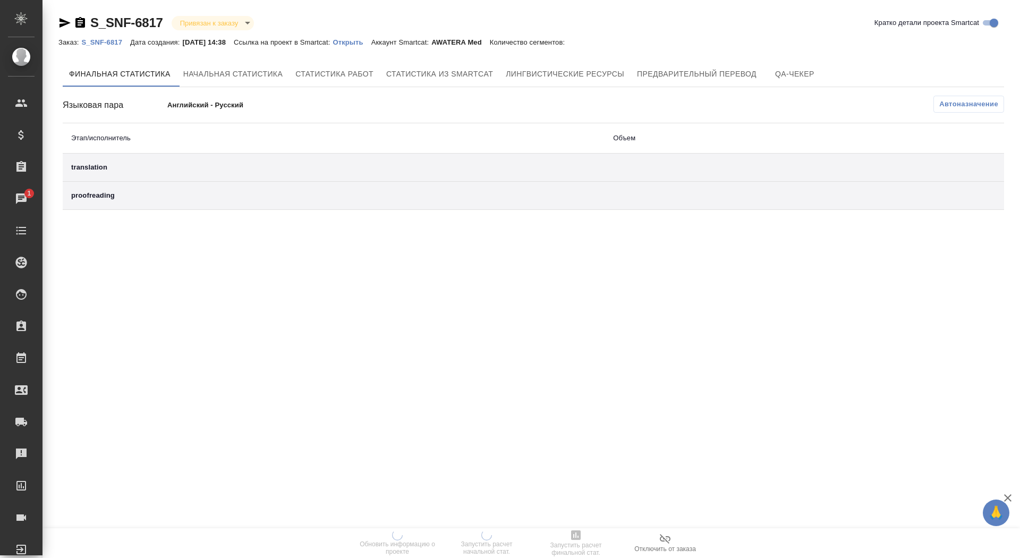
click at [367, 39] on p "Открыть" at bounding box center [352, 42] width 38 height 8
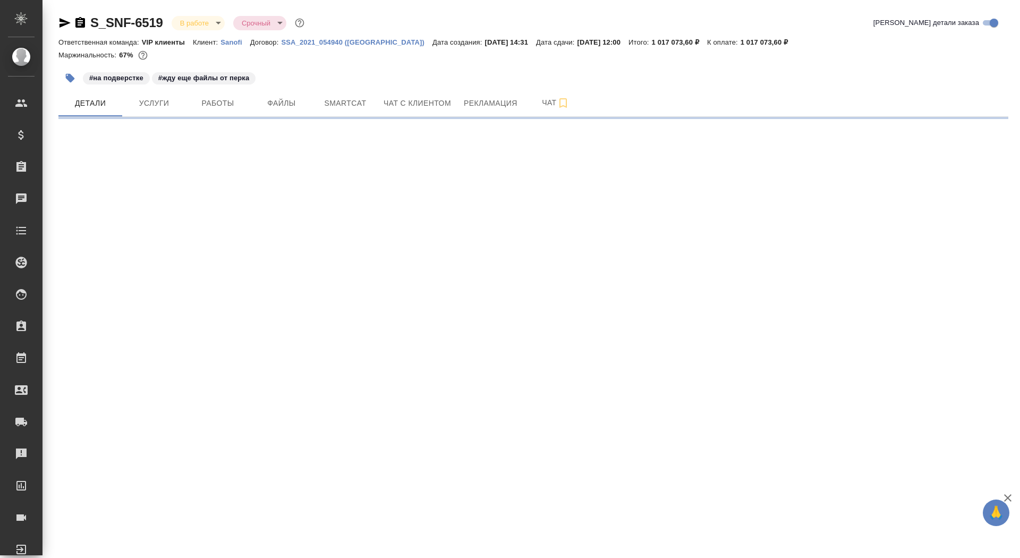
select select "RU"
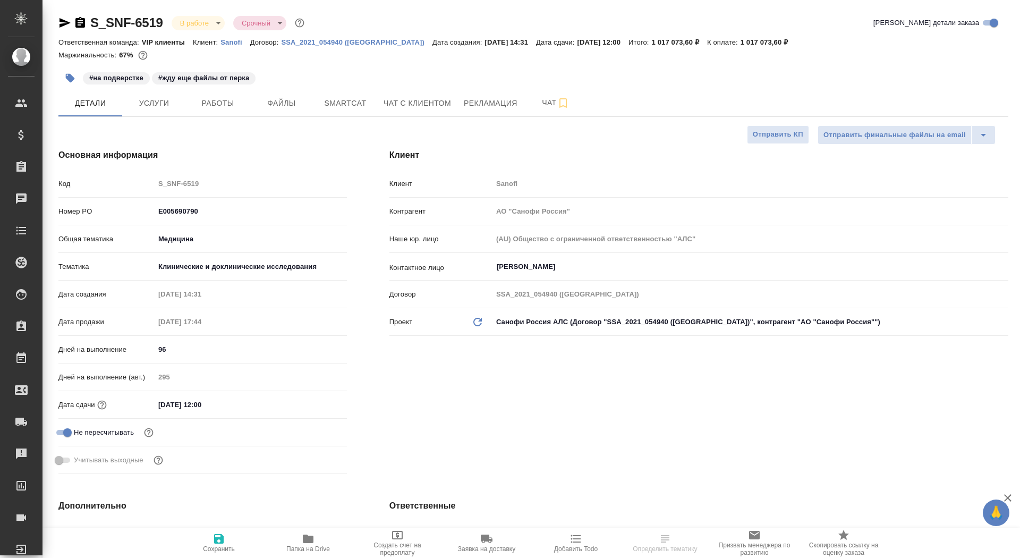
type textarea "x"
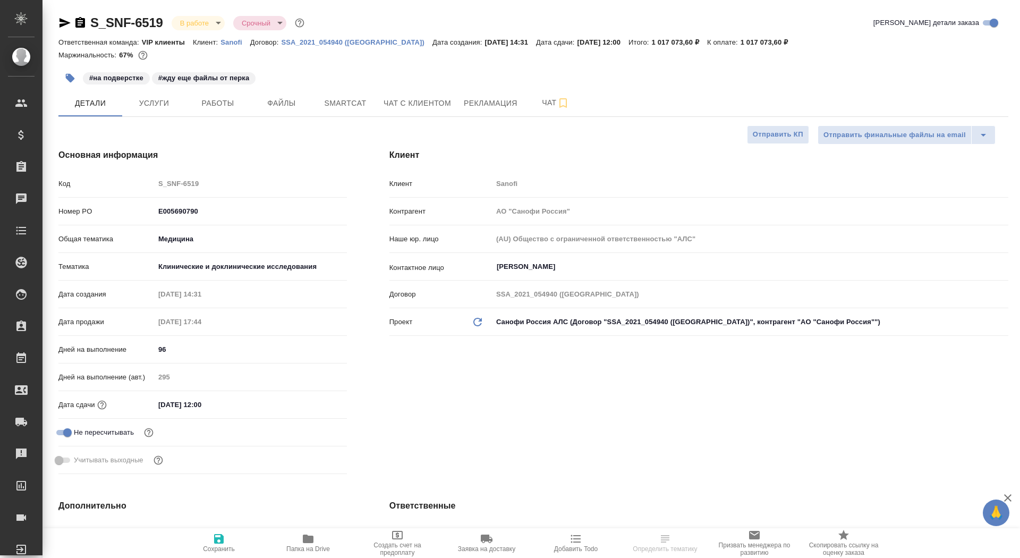
type textarea "x"
type input "[PERSON_NAME]"
type textarea "x"
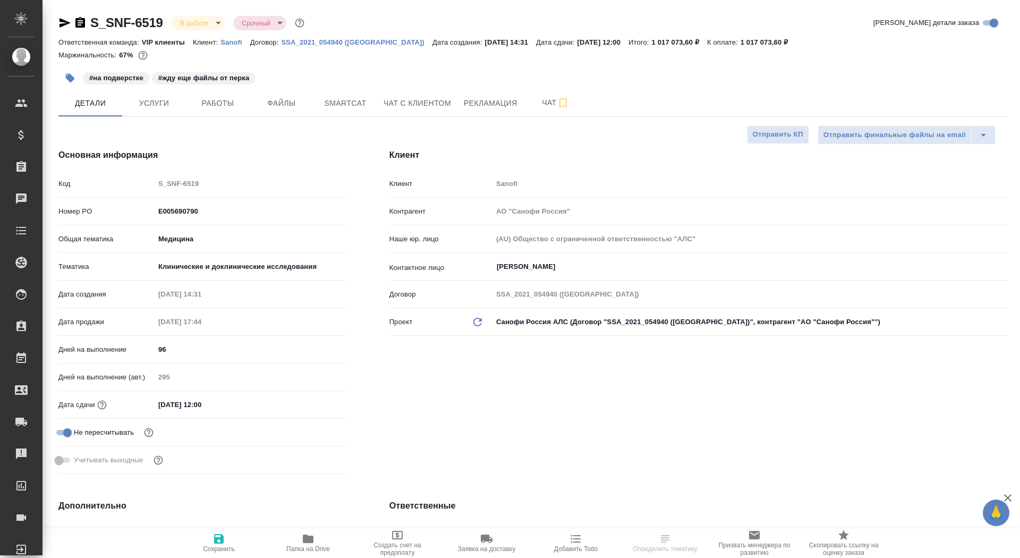
type textarea "x"
click at [491, 108] on span "Рекламация" at bounding box center [491, 103] width 54 height 13
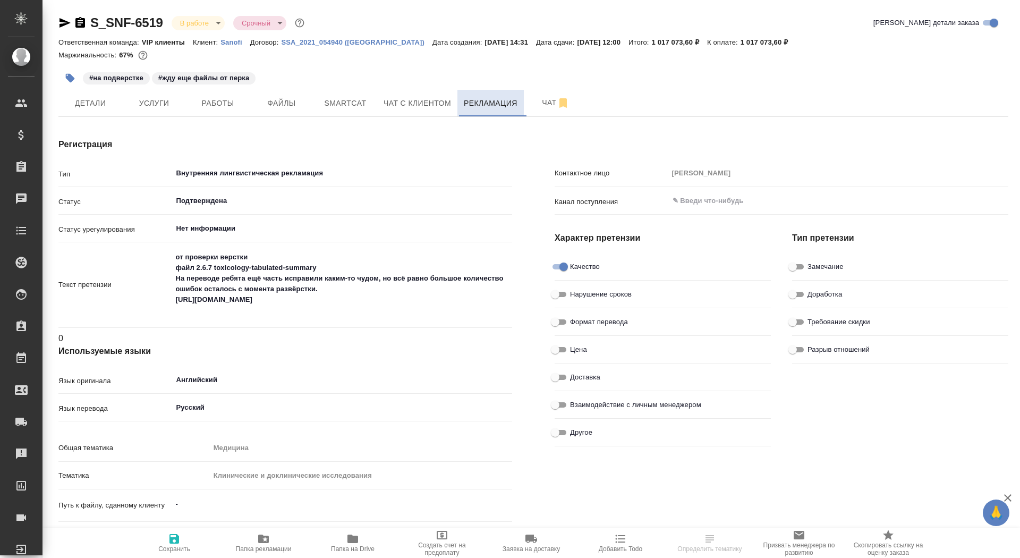
type textarea "x"
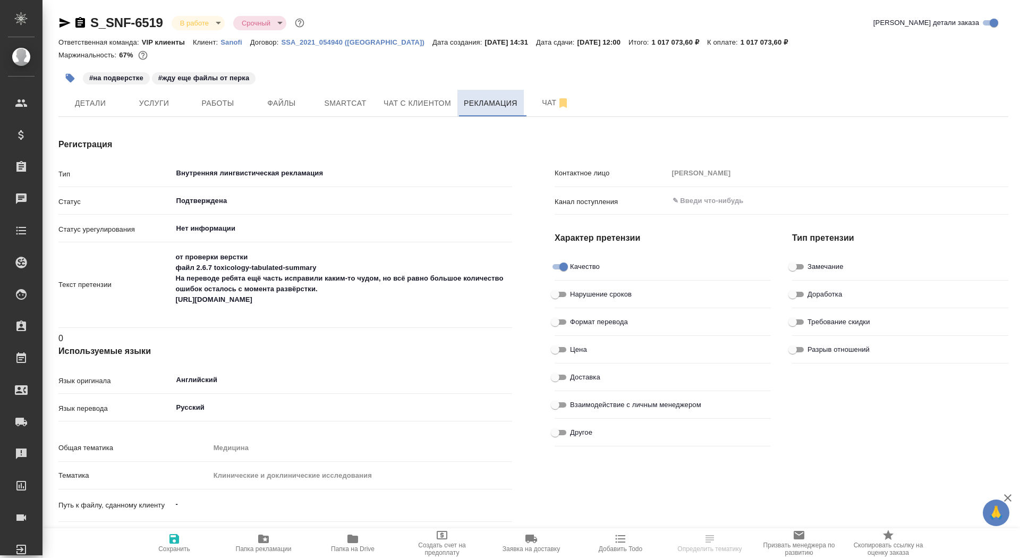
type textarea "x"
type input "[PERSON_NAME]"
type textarea "x"
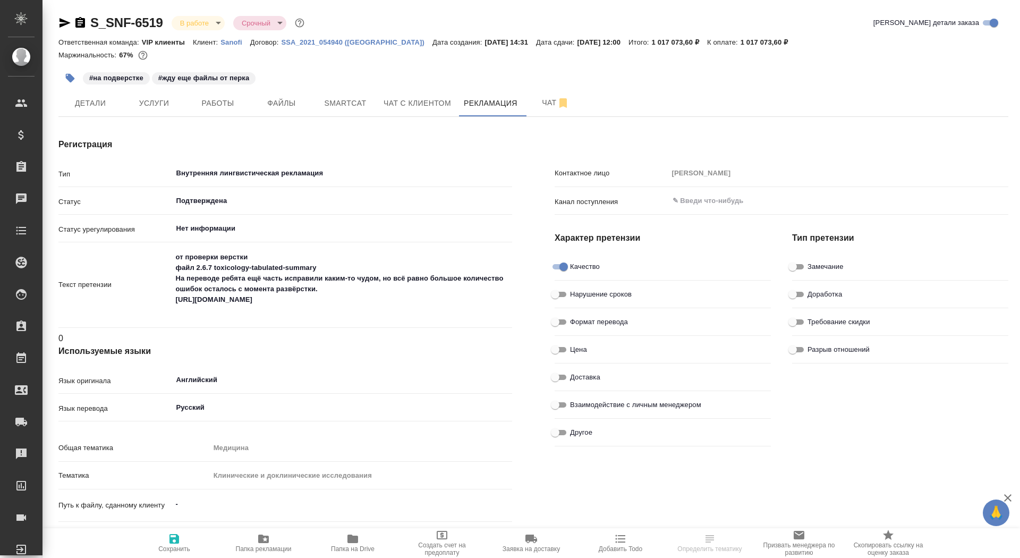
type textarea "x"
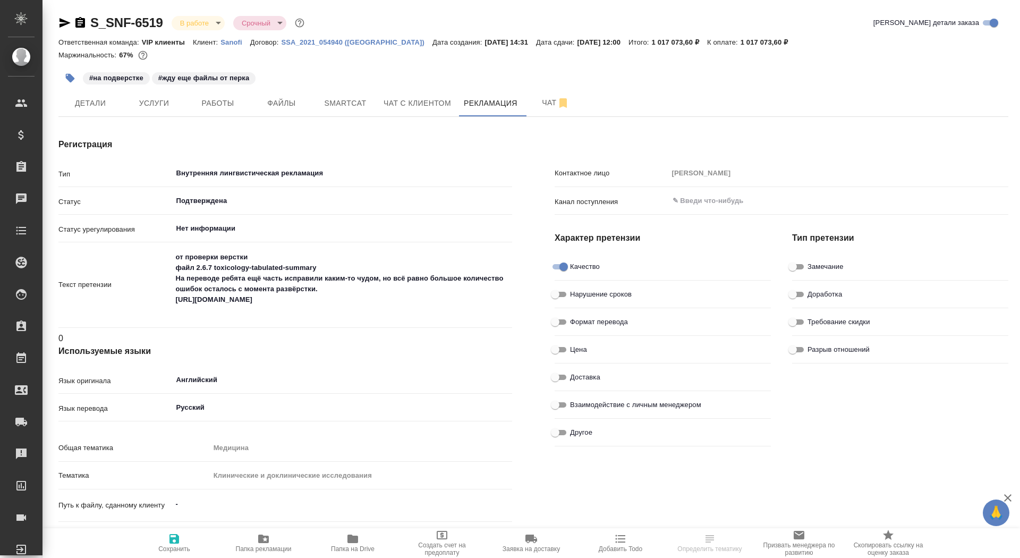
type textarea "x"
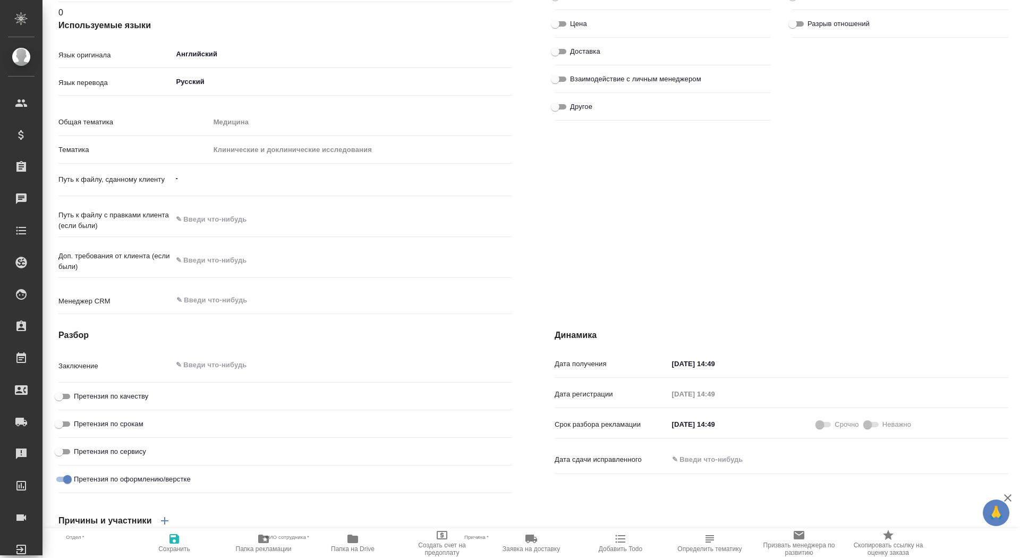
scroll to position [635, 0]
